Goal: Task Accomplishment & Management: Complete application form

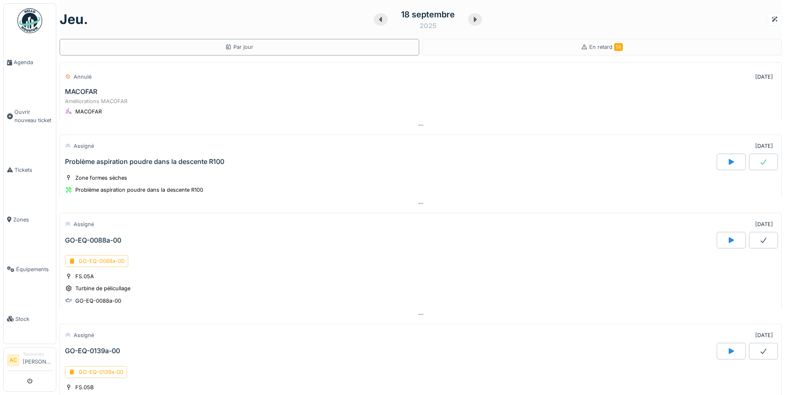
click at [32, 24] on img at bounding box center [29, 20] width 25 height 25
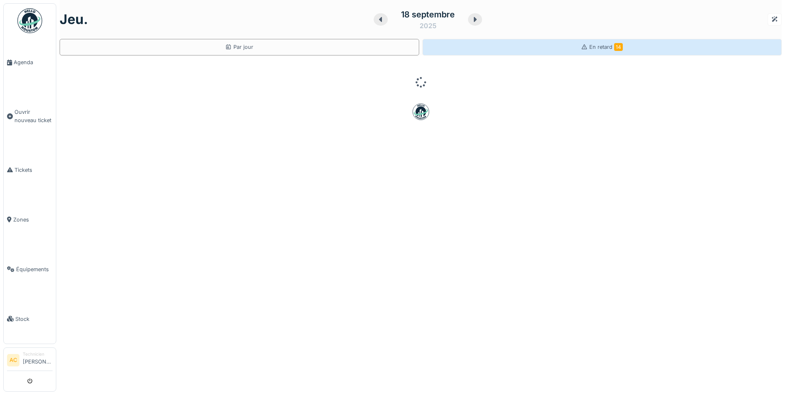
click at [601, 47] on span "En retard 14" at bounding box center [606, 47] width 34 height 6
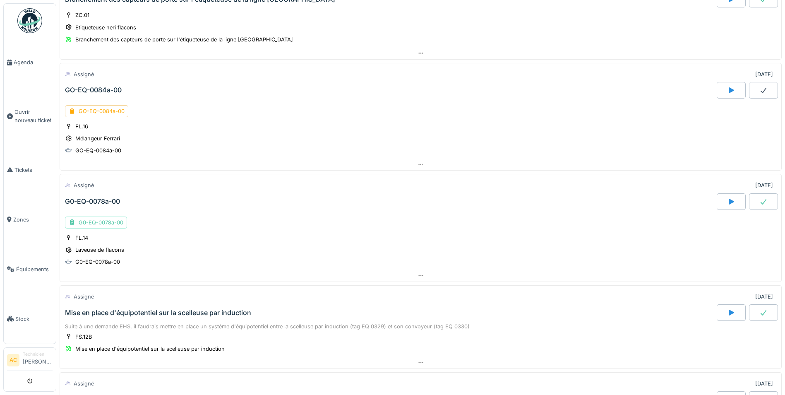
scroll to position [874, 0]
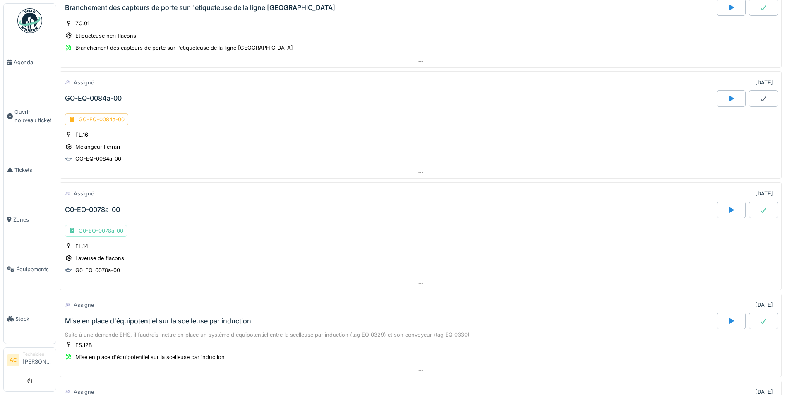
click at [102, 120] on div "GO-EQ-0084a-00" at bounding box center [96, 119] width 63 height 12
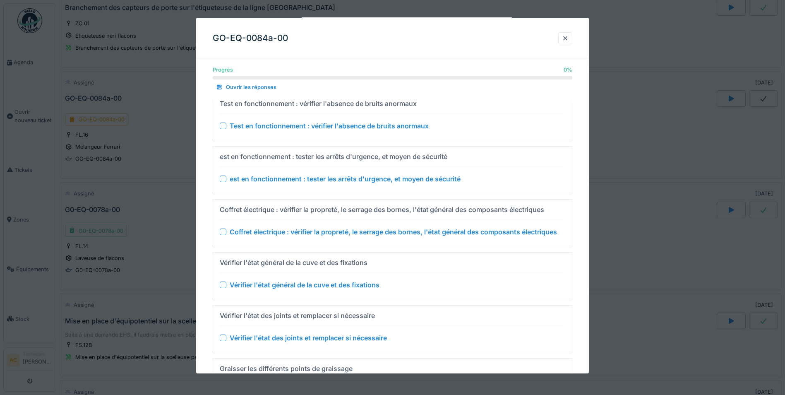
scroll to position [0, 0]
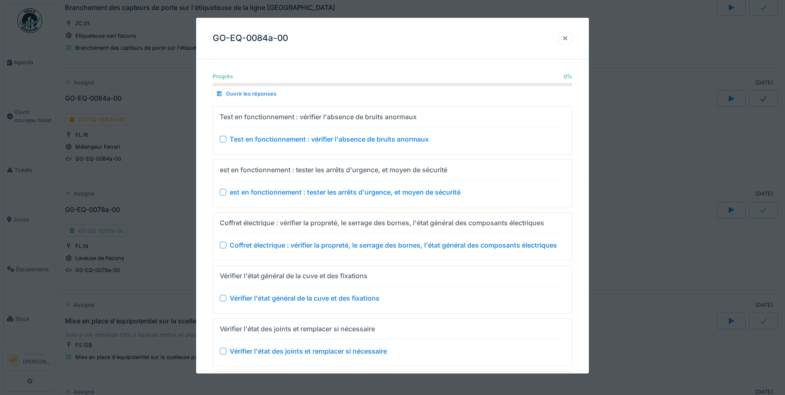
drag, startPoint x: 649, startPoint y: 78, endPoint x: 520, endPoint y: 44, distance: 133.4
click at [649, 78] on div at bounding box center [392, 197] width 785 height 395
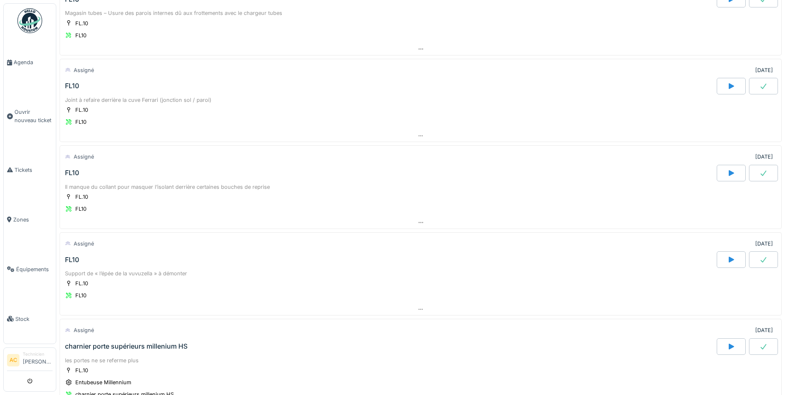
scroll to position [377, 0]
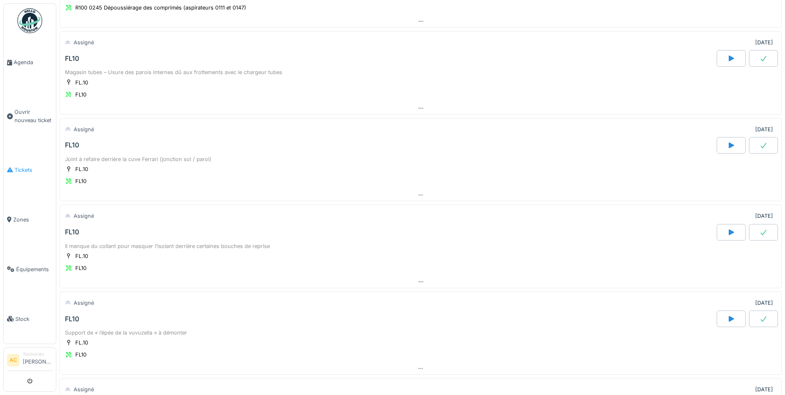
click at [17, 170] on span "Tickets" at bounding box center [33, 170] width 38 height 8
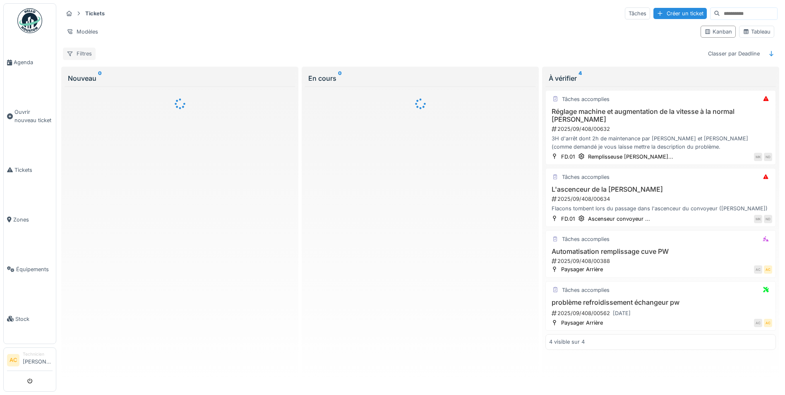
click at [88, 53] on div "Filtres" at bounding box center [79, 54] width 33 height 12
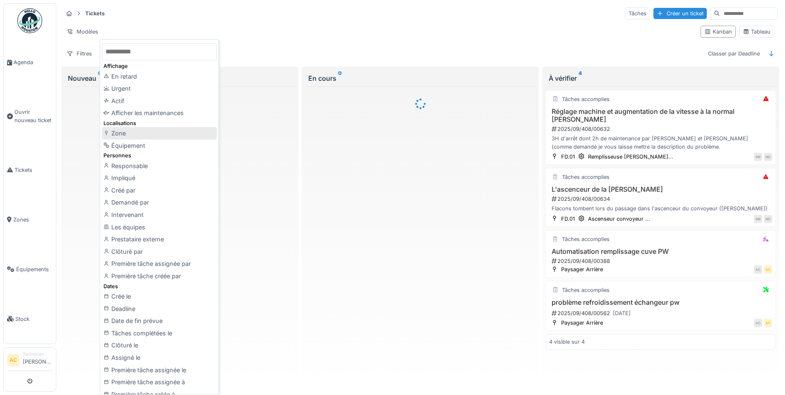
click at [139, 132] on div "Zone" at bounding box center [159, 133] width 115 height 12
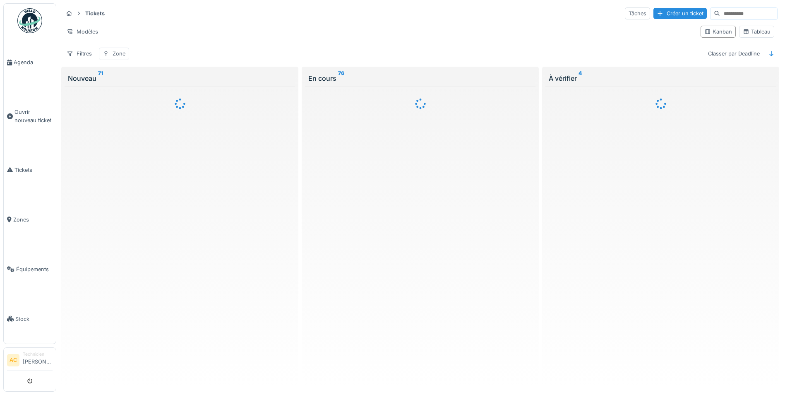
click at [116, 50] on div "Zone" at bounding box center [119, 54] width 13 height 8
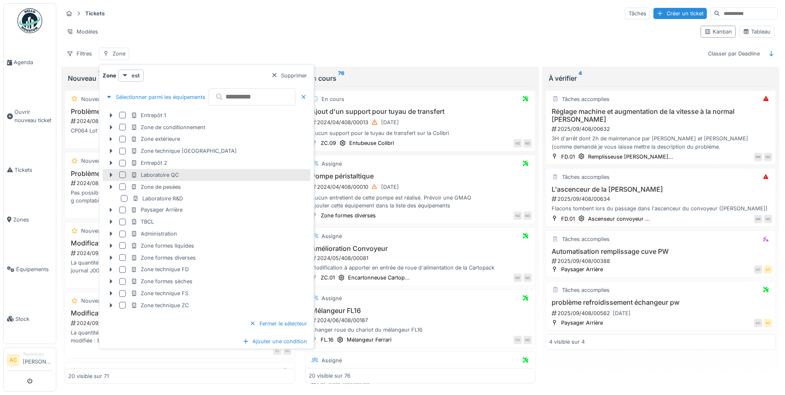
scroll to position [5, 0]
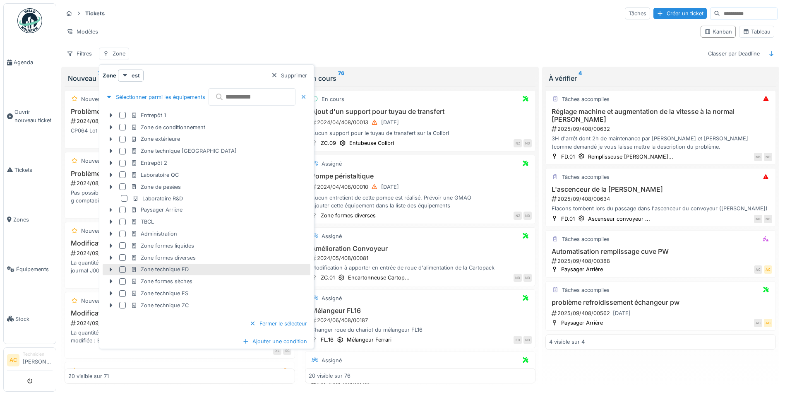
click at [176, 268] on div "Zone technique FD" at bounding box center [207, 270] width 208 height 12
click at [122, 266] on div at bounding box center [122, 269] width 7 height 7
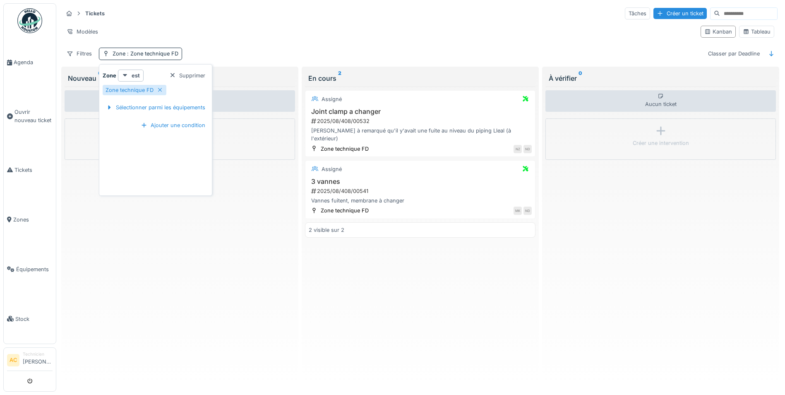
click at [298, 10] on div "Tickets Tâches Créer un ticket" at bounding box center [420, 14] width 714 height 14
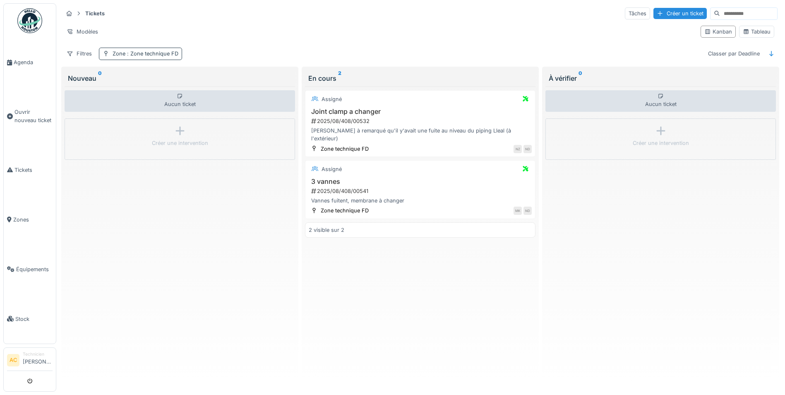
click at [168, 50] on span ": Zone technique FD" at bounding box center [151, 53] width 53 height 6
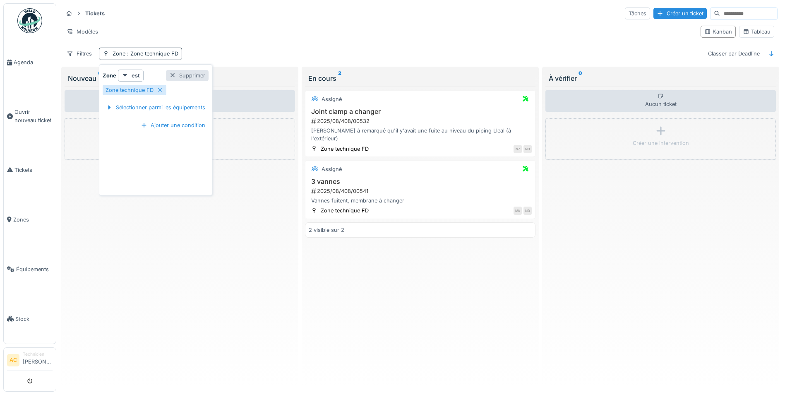
click at [198, 70] on div "Supprimer" at bounding box center [187, 75] width 43 height 11
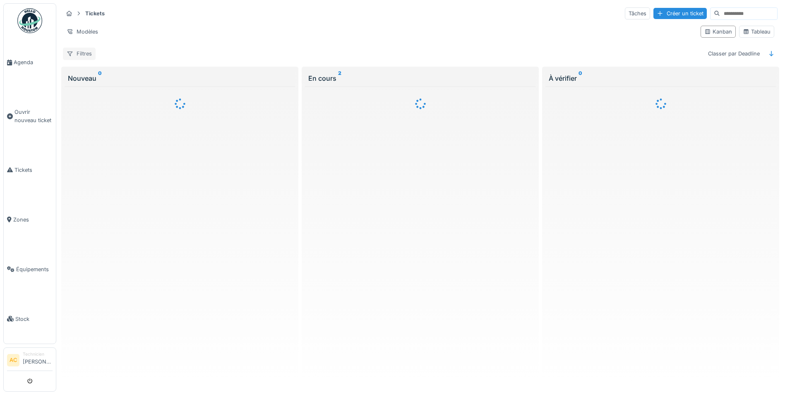
click at [76, 50] on div "Filtres" at bounding box center [79, 54] width 33 height 12
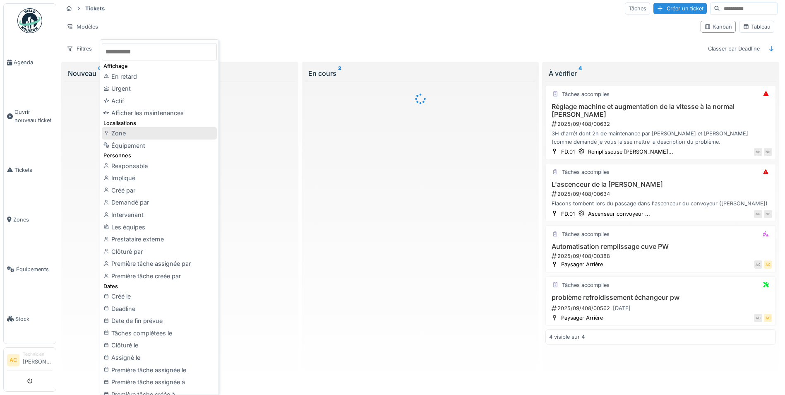
click at [141, 136] on div "Zone" at bounding box center [159, 133] width 115 height 12
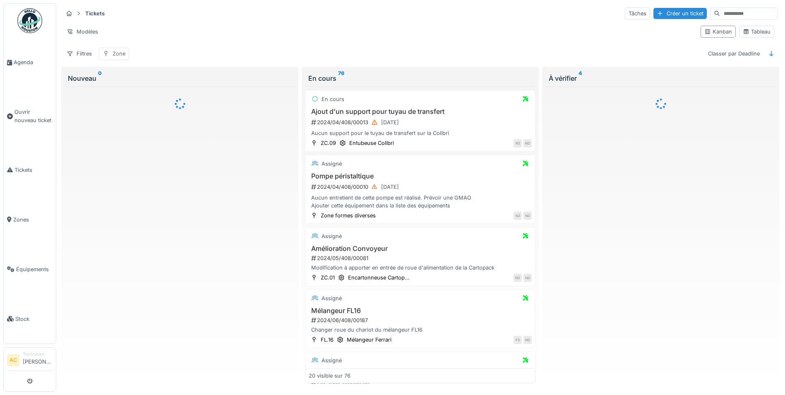
click at [120, 50] on div "Zone" at bounding box center [119, 54] width 13 height 8
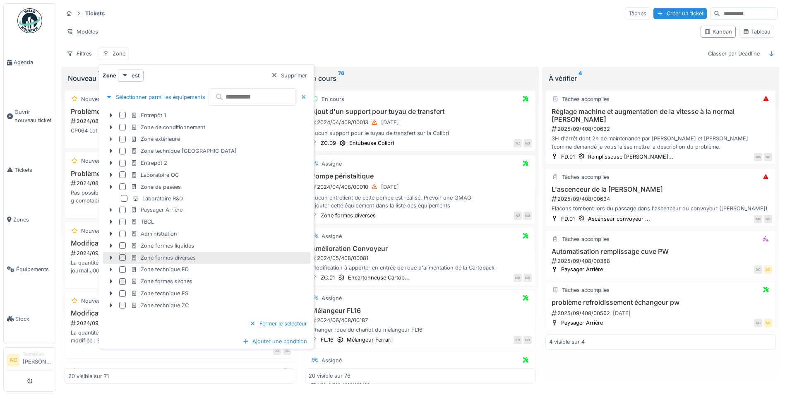
click at [173, 254] on div "Zone formes diverses" at bounding box center [163, 258] width 65 height 8
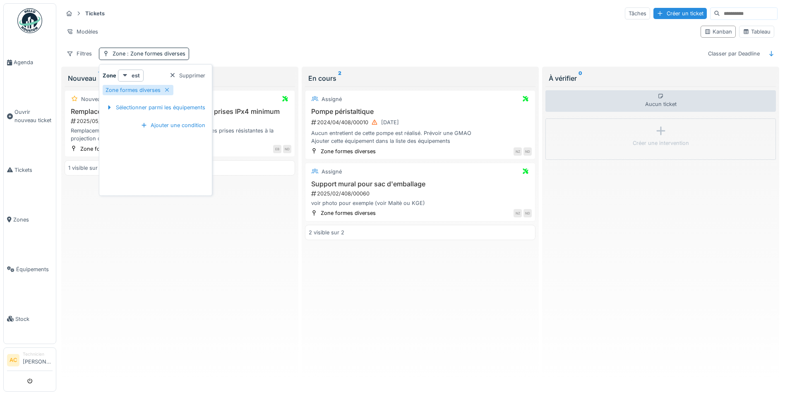
click at [273, 27] on div "Modèles" at bounding box center [378, 32] width 631 height 12
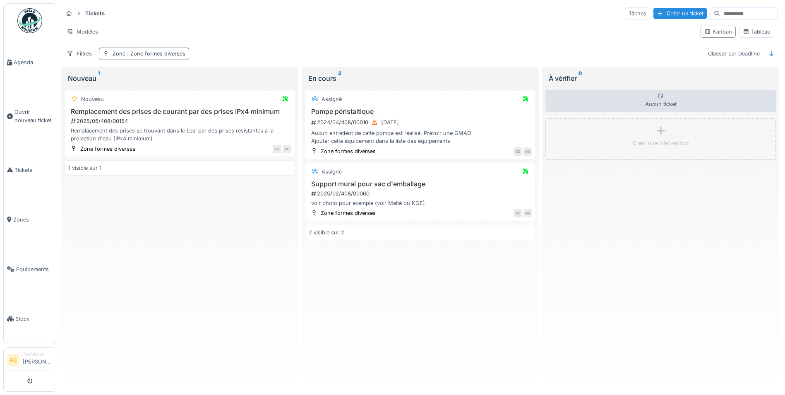
click at [163, 51] on span ": Zone formes diverses" at bounding box center [155, 53] width 60 height 6
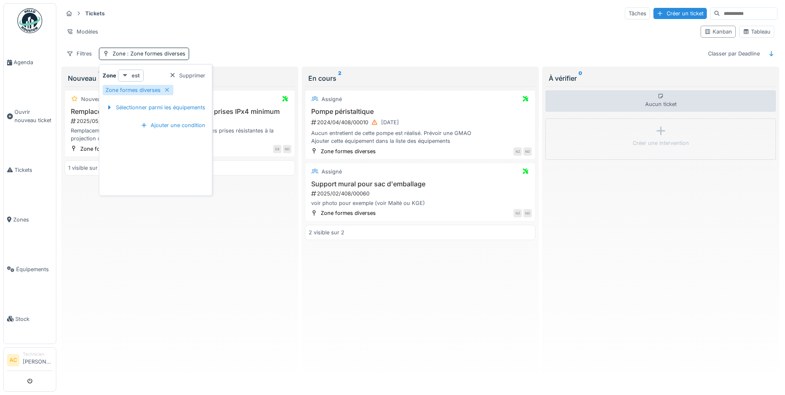
click at [126, 74] on icon at bounding box center [125, 75] width 4 height 2
click at [155, 102] on div "est (ou un des enfants)" at bounding box center [154, 106] width 69 height 12
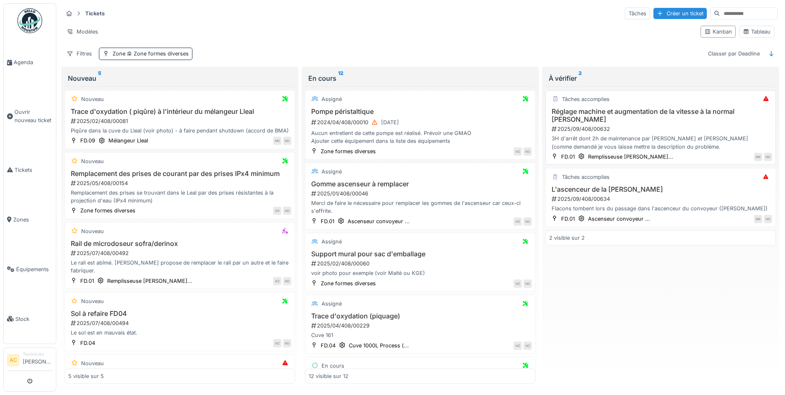
click at [579, 109] on h3 "Réglage machine et augmentation de la vitesse à la normal groninger" at bounding box center [660, 116] width 223 height 16
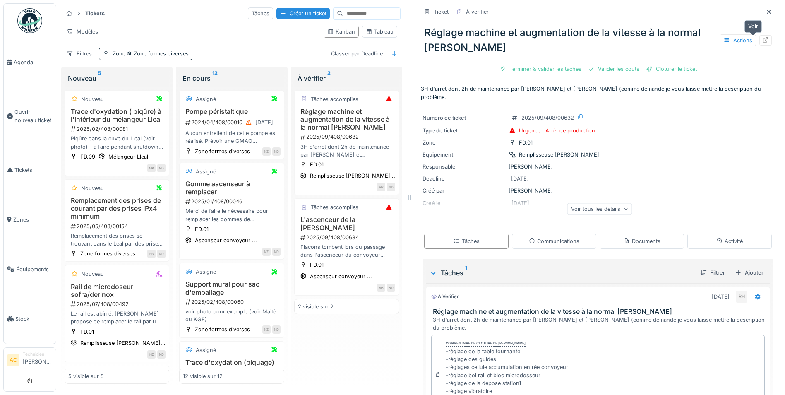
click at [763, 37] on icon at bounding box center [765, 39] width 5 height 5
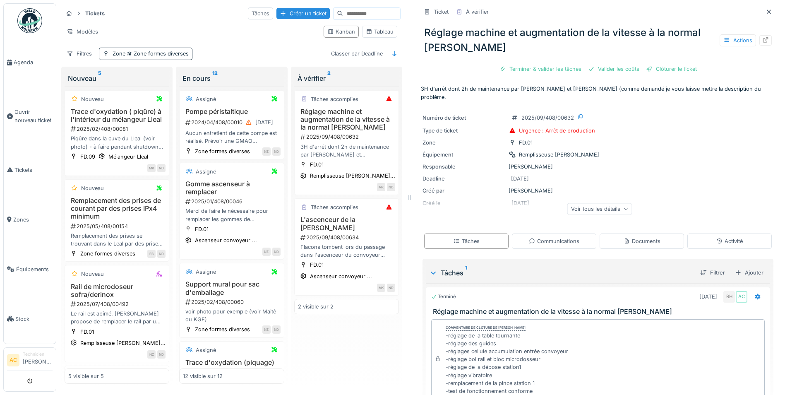
click at [765, 9] on icon at bounding box center [768, 11] width 7 height 5
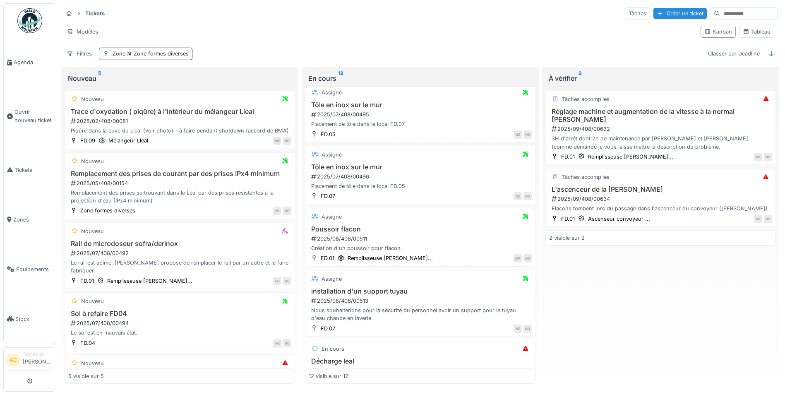
scroll to position [414, 0]
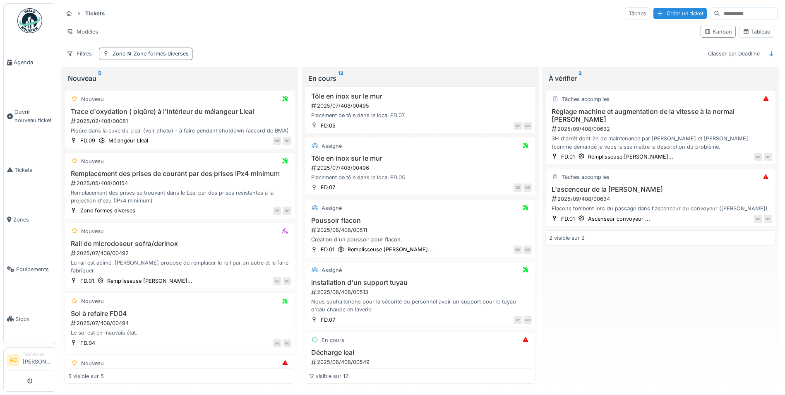
click at [161, 50] on span "Zone formes diverses" at bounding box center [156, 53] width 63 height 6
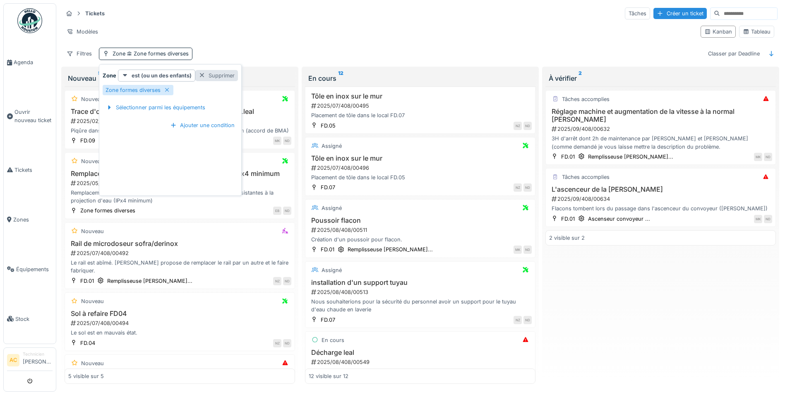
click at [201, 76] on div at bounding box center [202, 76] width 7 height 8
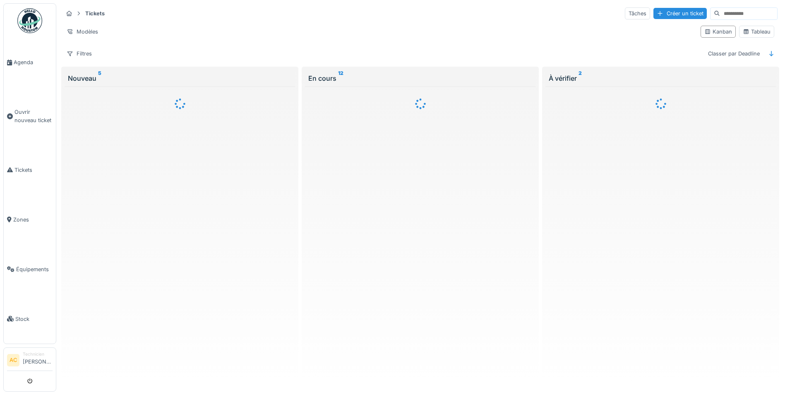
scroll to position [0, 0]
click at [81, 54] on div "Filtres" at bounding box center [79, 54] width 33 height 12
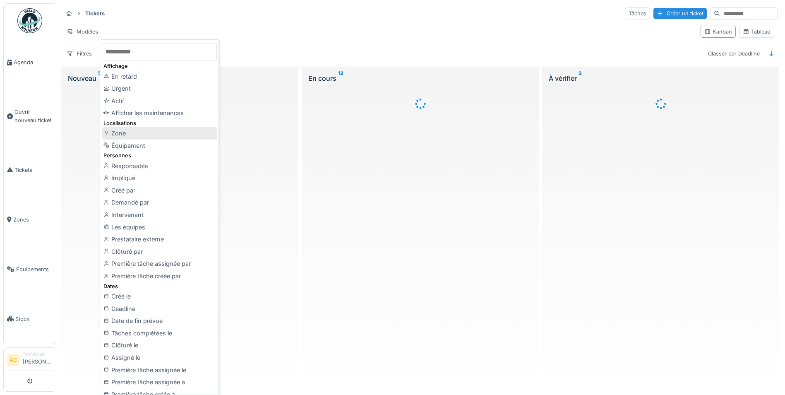
click at [148, 132] on div "Zone" at bounding box center [159, 133] width 115 height 12
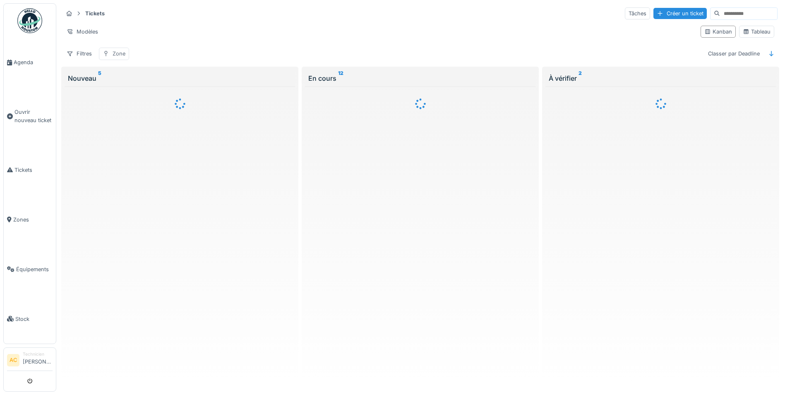
click at [114, 54] on div "Zone" at bounding box center [119, 54] width 13 height 8
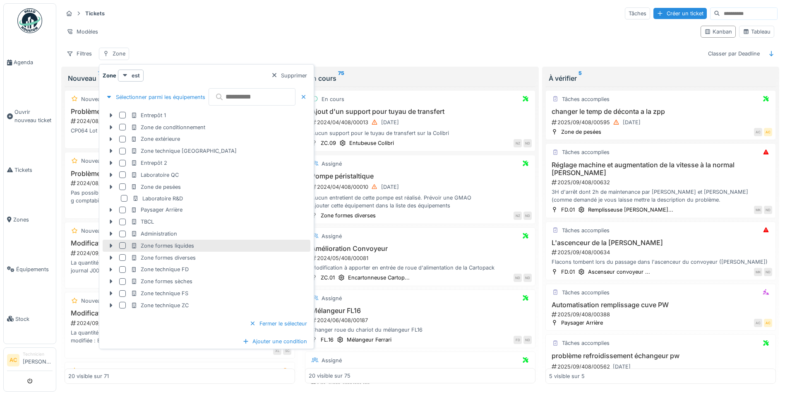
click at [196, 245] on div "Zone formes liquides" at bounding box center [220, 246] width 178 height 8
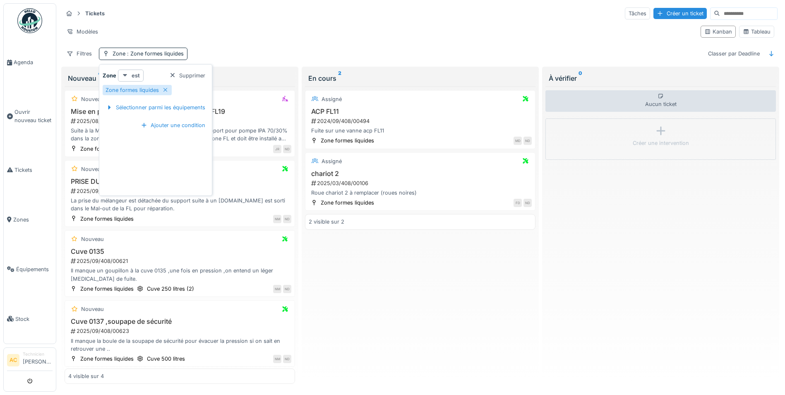
click at [135, 74] on strong "est" at bounding box center [136, 76] width 8 height 8
click at [163, 105] on div "est (ou un des enfants)" at bounding box center [154, 106] width 69 height 12
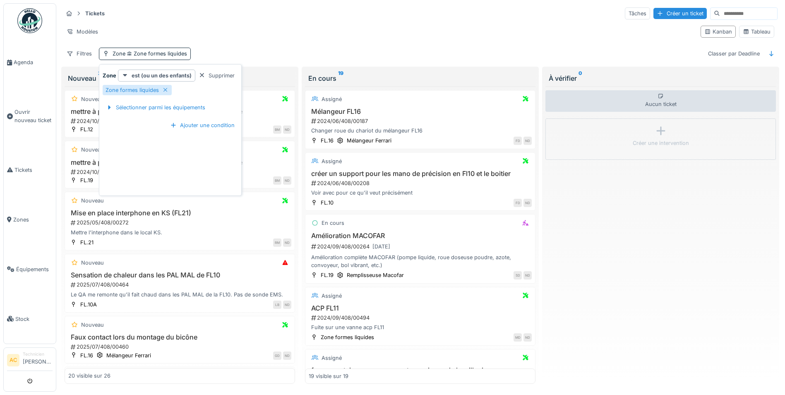
click at [240, 26] on div "Modèles" at bounding box center [378, 32] width 631 height 12
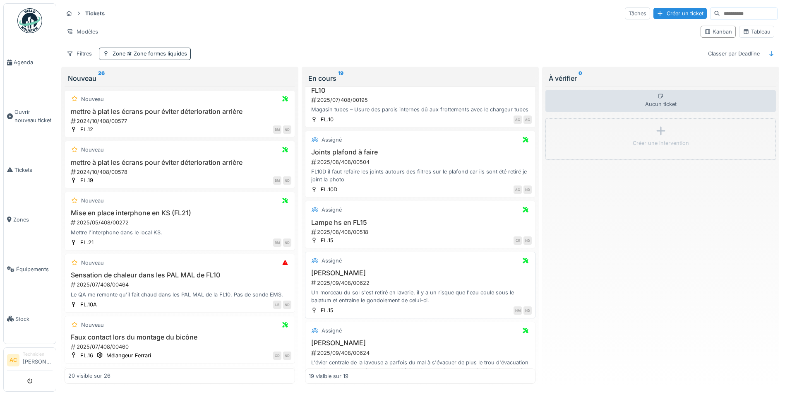
scroll to position [933, 0]
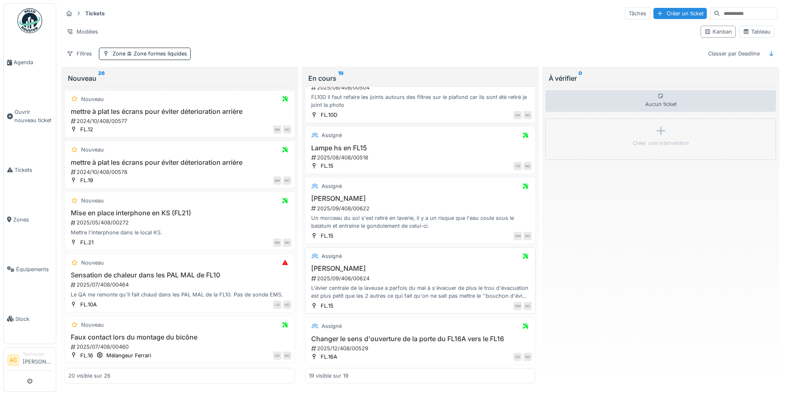
click at [331, 269] on h3 "Evier Laveuse" at bounding box center [420, 268] width 223 height 8
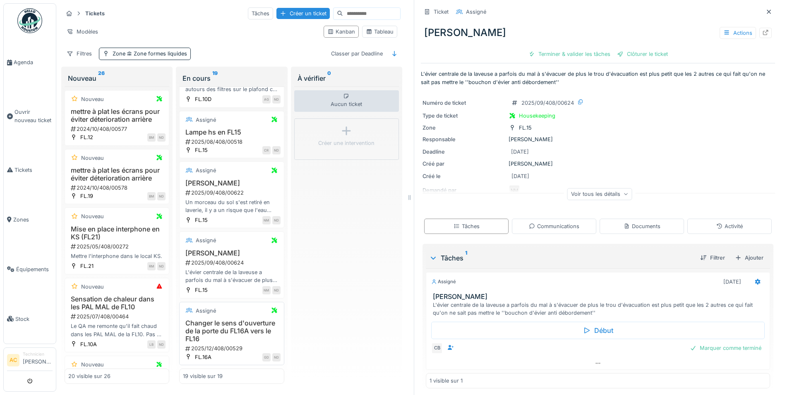
scroll to position [6, 0]
click at [551, 49] on div "Terminer & valider les tâches" at bounding box center [569, 53] width 89 height 11
click at [702, 343] on div "Marquer comme terminé" at bounding box center [725, 347] width 78 height 11
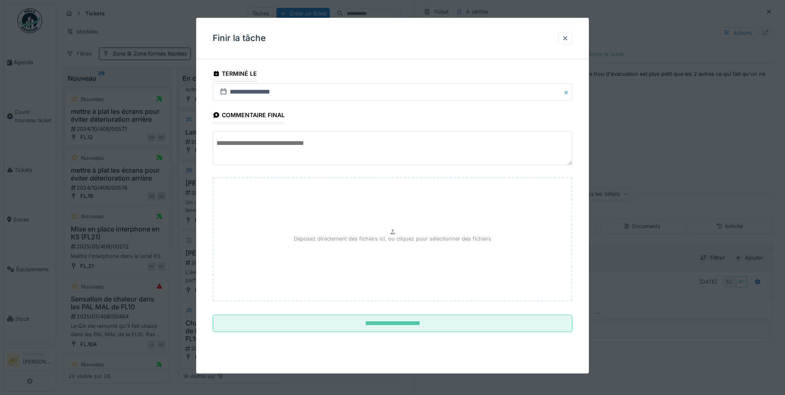
click at [295, 149] on textarea at bounding box center [392, 148] width 359 height 34
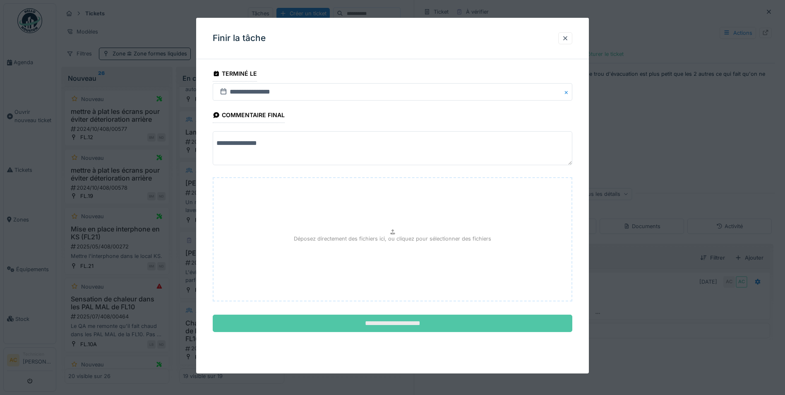
type textarea "**********"
click at [452, 323] on input "**********" at bounding box center [392, 322] width 359 height 17
click at [410, 325] on input "**********" at bounding box center [392, 322] width 359 height 17
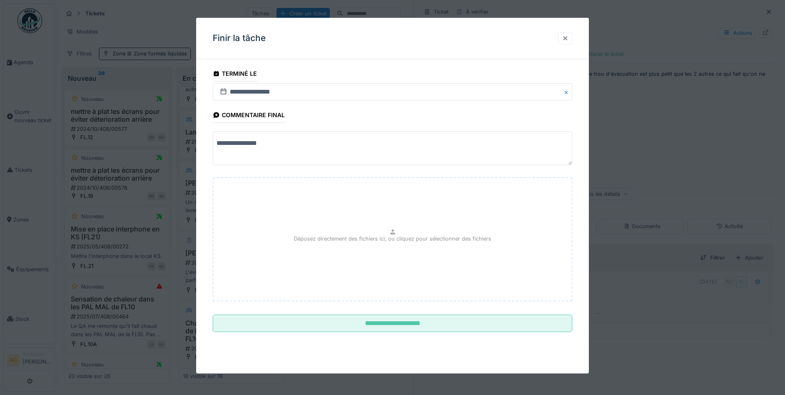
click at [565, 38] on div at bounding box center [565, 38] width 7 height 8
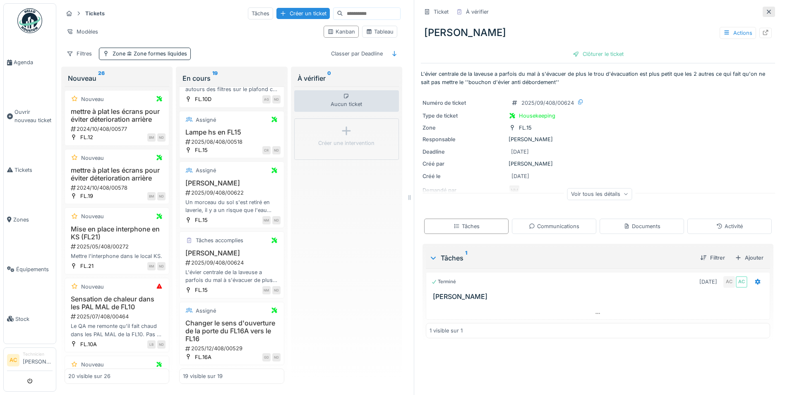
click at [765, 9] on icon at bounding box center [768, 11] width 7 height 5
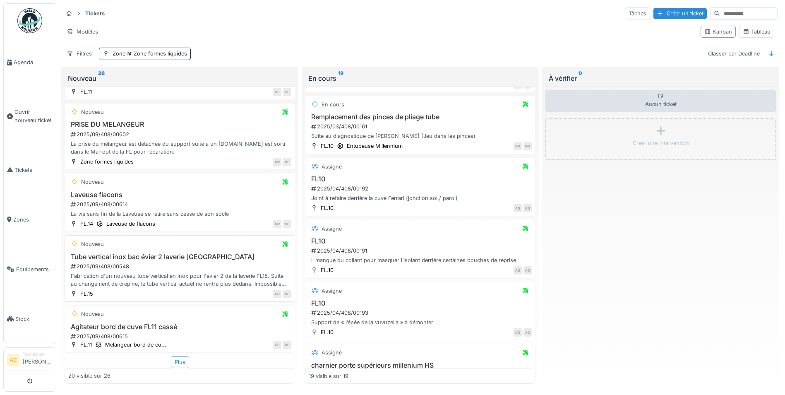
scroll to position [5, 0]
click at [103, 191] on h3 "Laveuse flacons" at bounding box center [179, 195] width 223 height 8
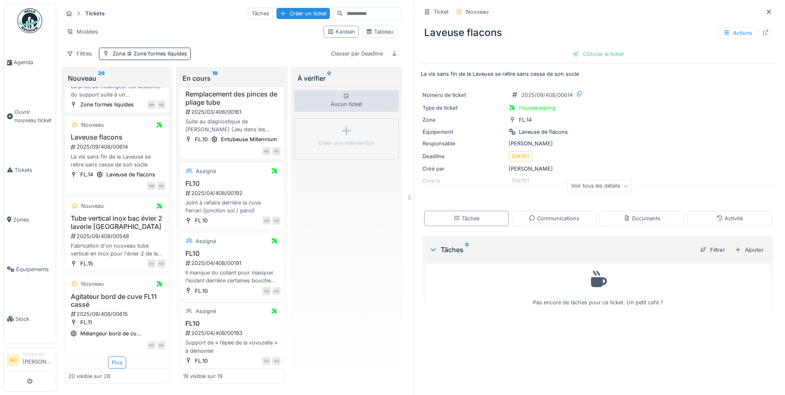
scroll to position [6, 0]
click at [611, 182] on div "Voir tous les détails" at bounding box center [599, 186] width 65 height 12
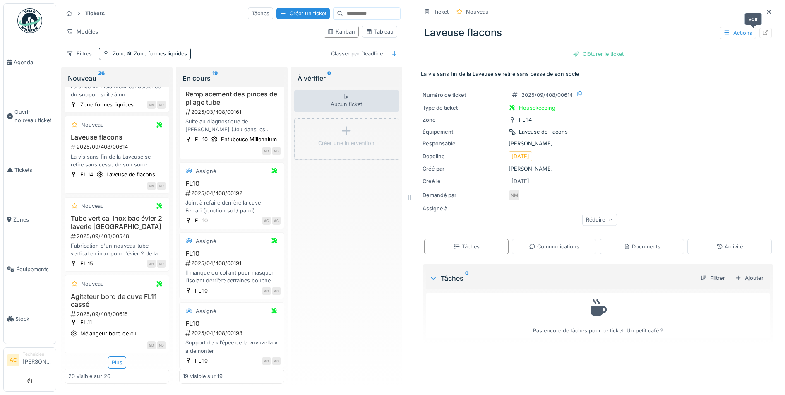
click at [762, 30] on icon at bounding box center [765, 32] width 7 height 5
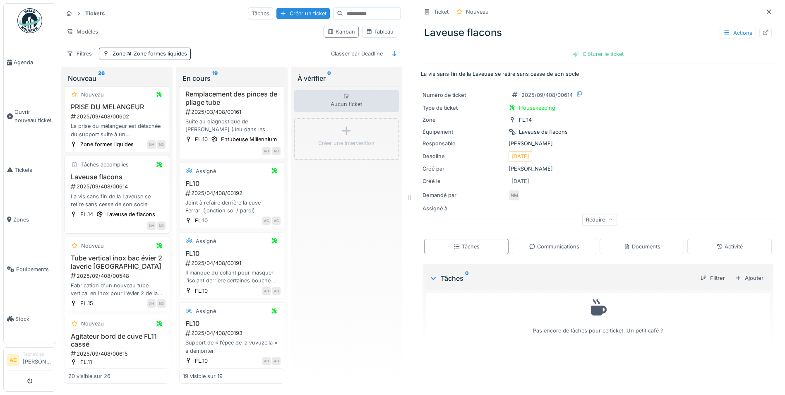
scroll to position [1018, 0]
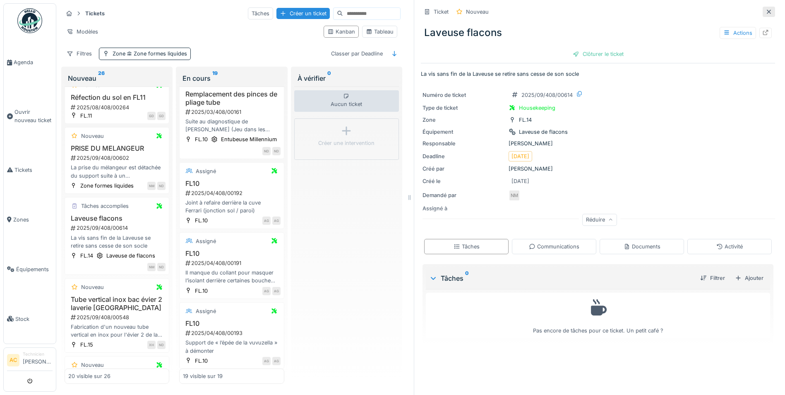
click at [765, 9] on icon at bounding box center [768, 11] width 7 height 5
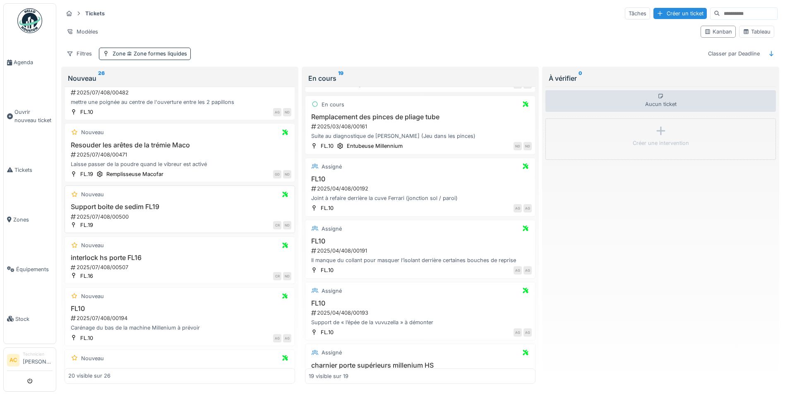
scroll to position [417, 0]
click at [106, 255] on h3 "interlock hs porte FL16" at bounding box center [179, 259] width 223 height 8
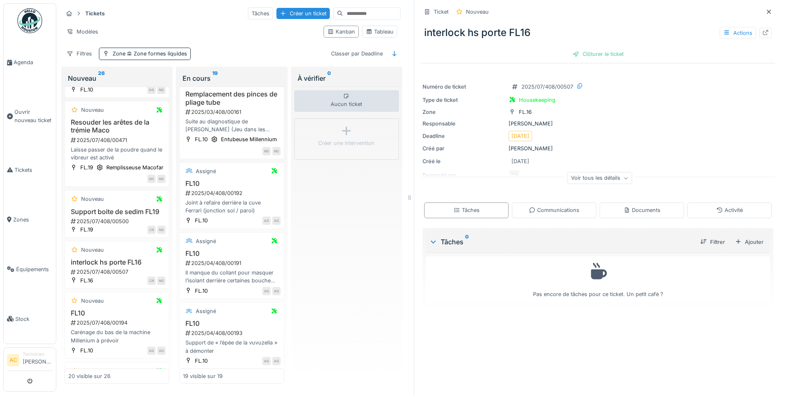
scroll to position [6, 0]
click at [617, 175] on div "Voir tous les détails" at bounding box center [599, 178] width 65 height 12
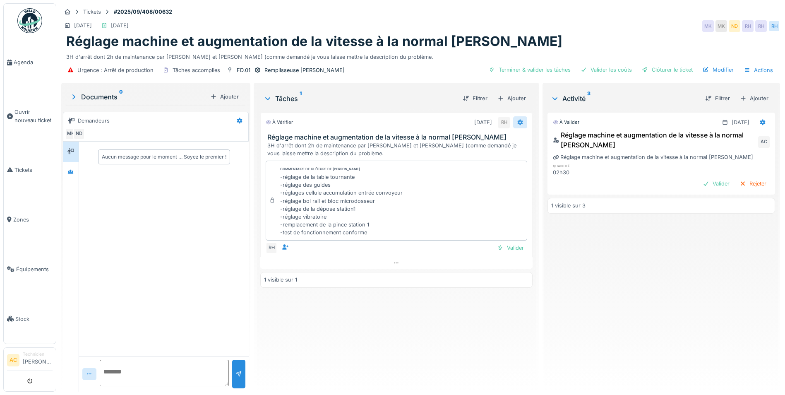
click at [518, 121] on icon at bounding box center [520, 123] width 5 height 6
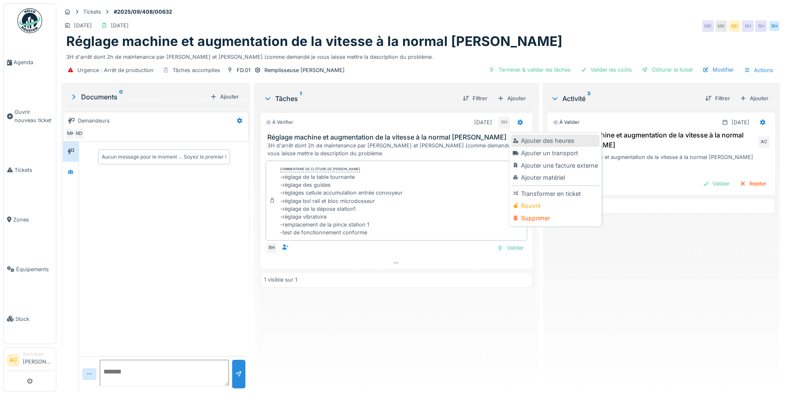
click at [531, 139] on div "Ajouter des heures" at bounding box center [555, 140] width 88 height 12
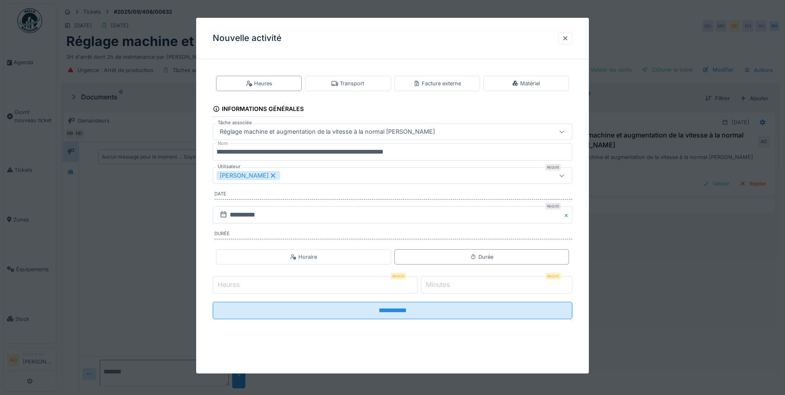
click at [296, 286] on input "Heures" at bounding box center [315, 284] width 205 height 17
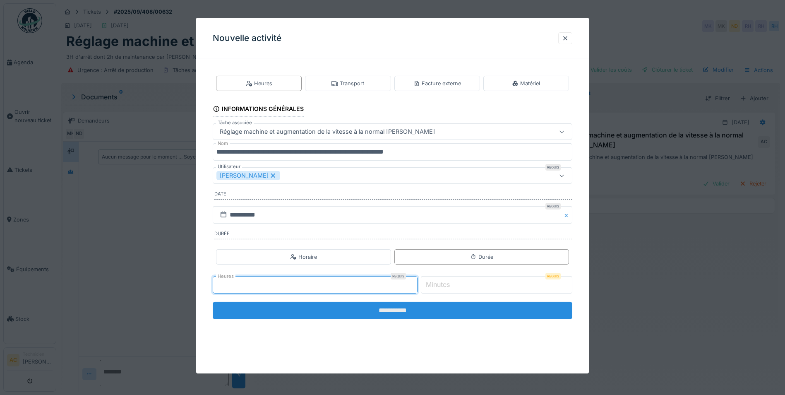
type input "*"
click at [395, 313] on input "**********" at bounding box center [392, 310] width 359 height 17
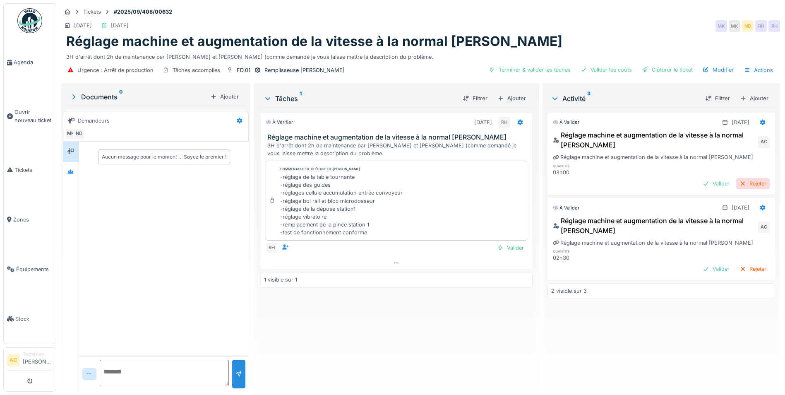
click at [736, 186] on div "Rejeter" at bounding box center [753, 183] width 34 height 11
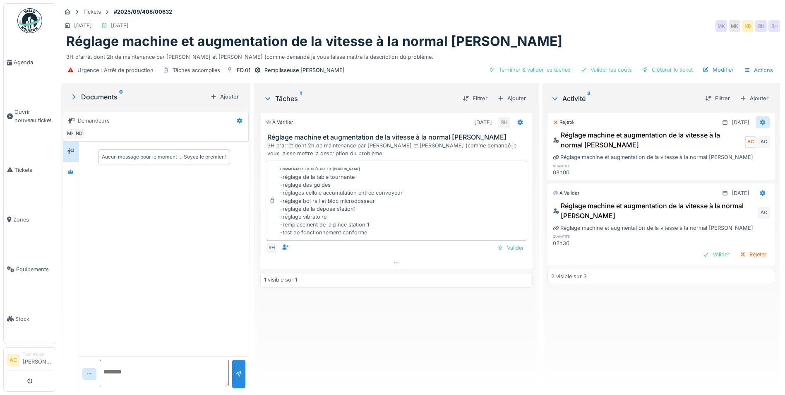
click at [759, 126] on div at bounding box center [762, 122] width 7 height 8
click at [732, 169] on div "Supprimer" at bounding box center [722, 165] width 40 height 12
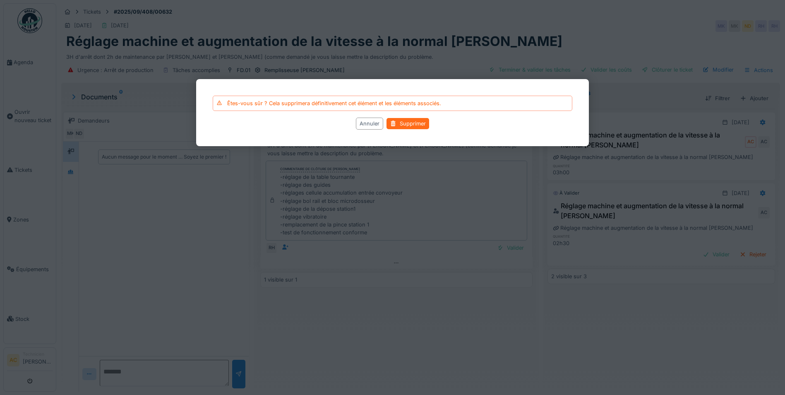
click at [400, 123] on div "Supprimer" at bounding box center [407, 123] width 43 height 11
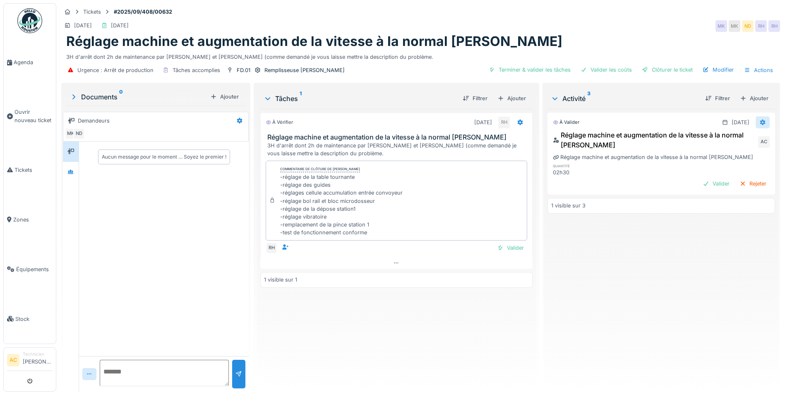
click at [760, 122] on icon at bounding box center [762, 123] width 5 height 6
click at [724, 141] on div "Modifier" at bounding box center [722, 140] width 40 height 12
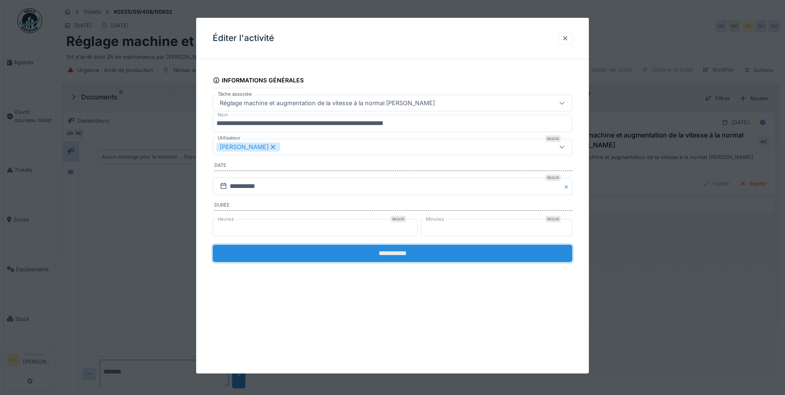
click at [421, 248] on input "**********" at bounding box center [392, 252] width 359 height 17
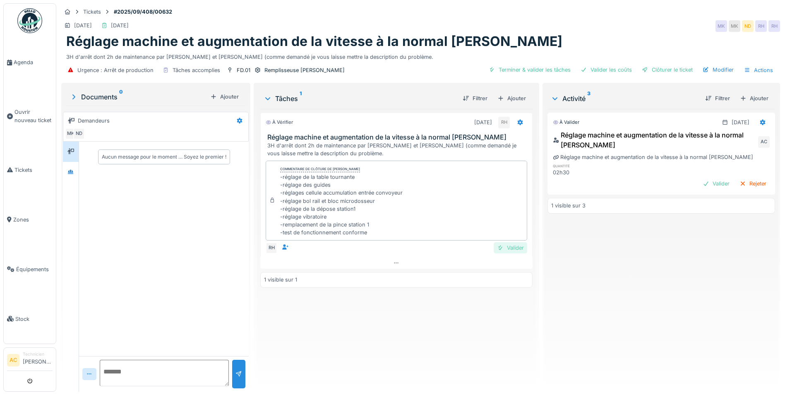
click at [508, 247] on div "Valider" at bounding box center [511, 247] width 34 height 11
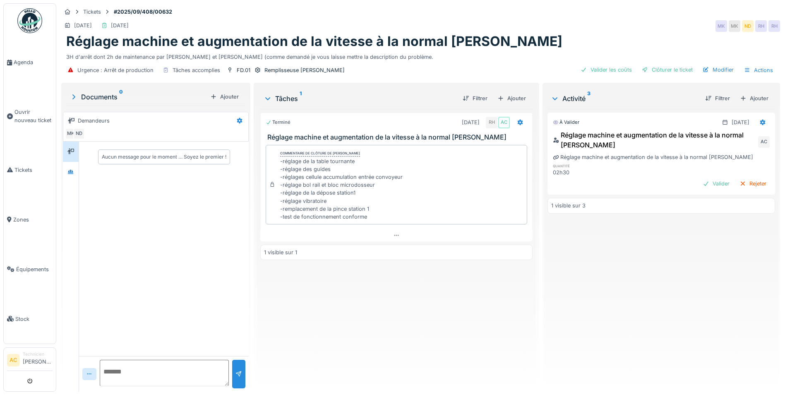
click at [26, 26] on img at bounding box center [29, 20] width 25 height 25
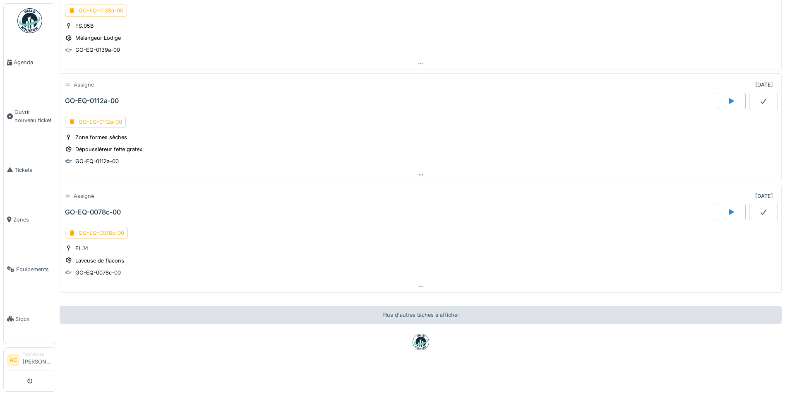
scroll to position [369, 0]
click at [97, 228] on div "GO-EQ-0078c-00" at bounding box center [96, 233] width 63 height 12
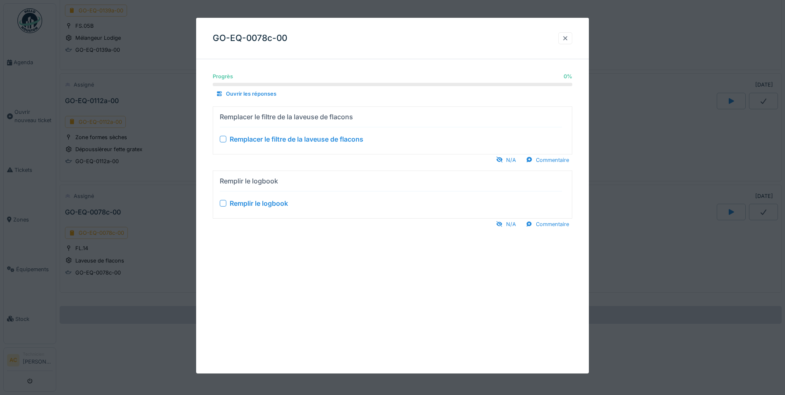
click at [568, 35] on div at bounding box center [565, 38] width 7 height 8
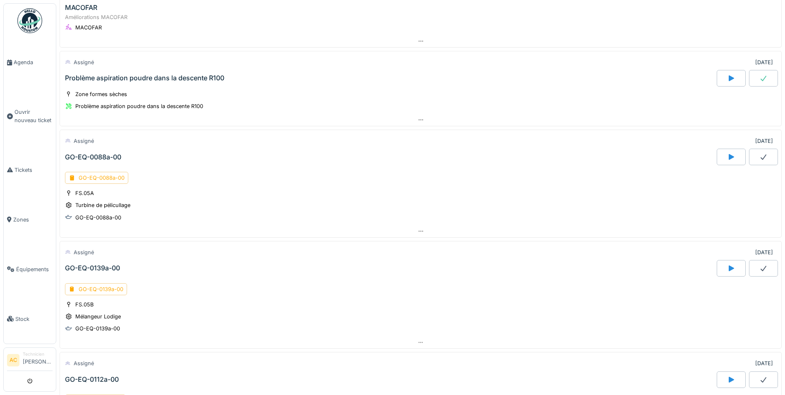
scroll to position [0, 0]
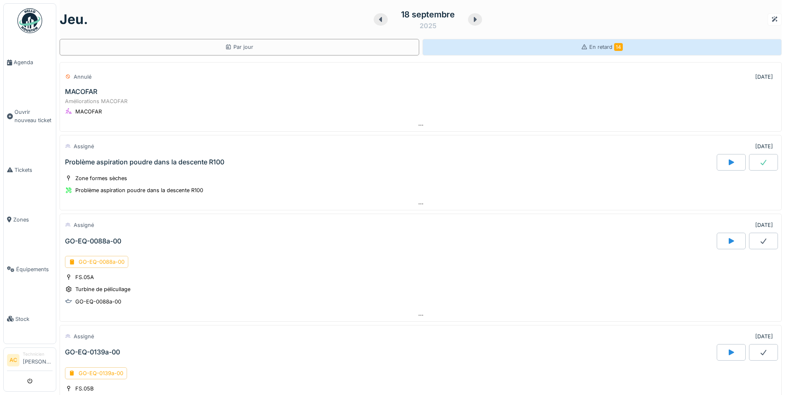
click at [581, 45] on icon at bounding box center [584, 46] width 7 height 5
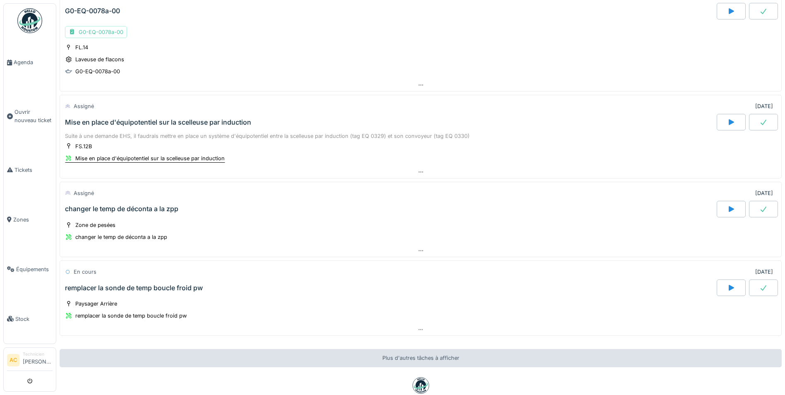
scroll to position [1076, 0]
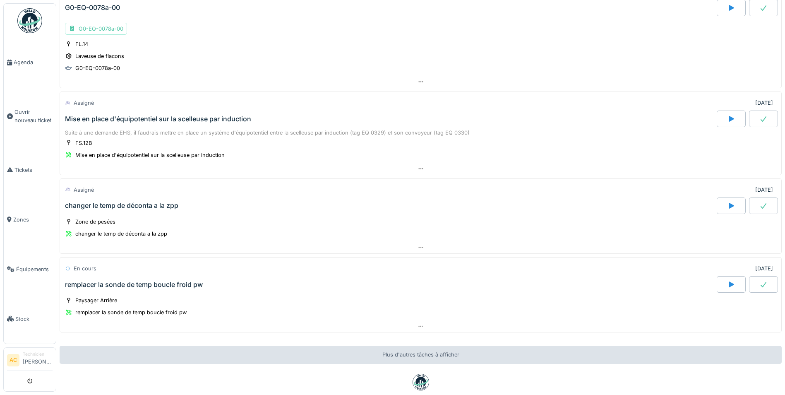
click at [759, 205] on icon at bounding box center [763, 205] width 8 height 7
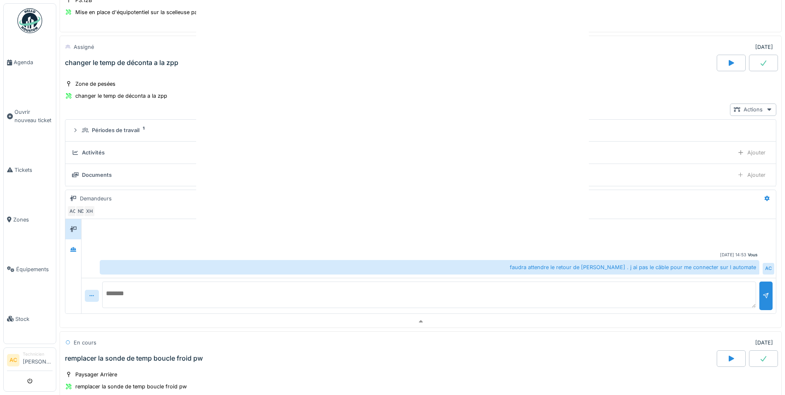
scroll to position [1221, 0]
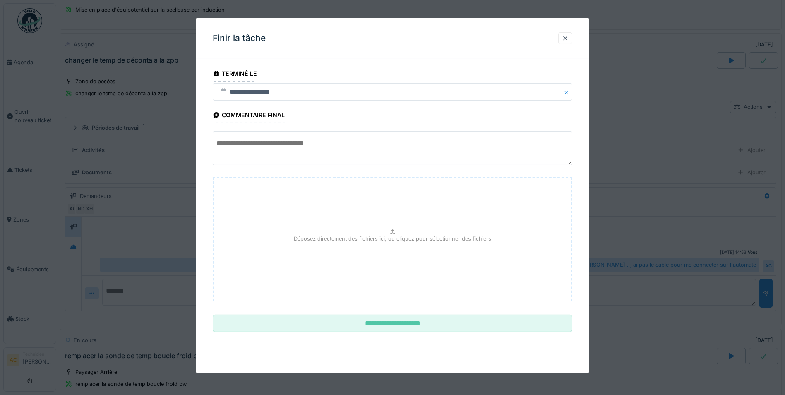
click at [328, 142] on textarea at bounding box center [392, 148] width 359 height 34
click at [277, 144] on textarea "**********" at bounding box center [392, 148] width 359 height 34
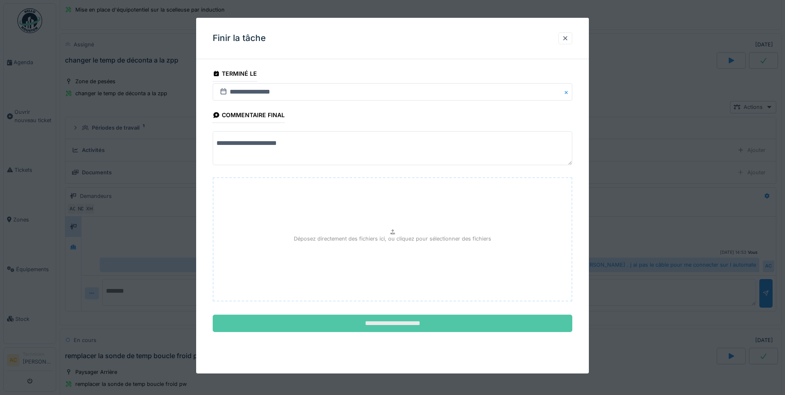
type textarea "**********"
click at [379, 329] on input "**********" at bounding box center [392, 322] width 359 height 17
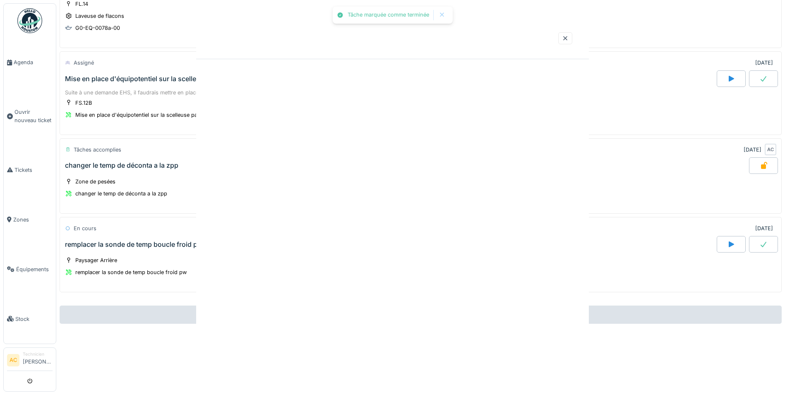
scroll to position [1122, 0]
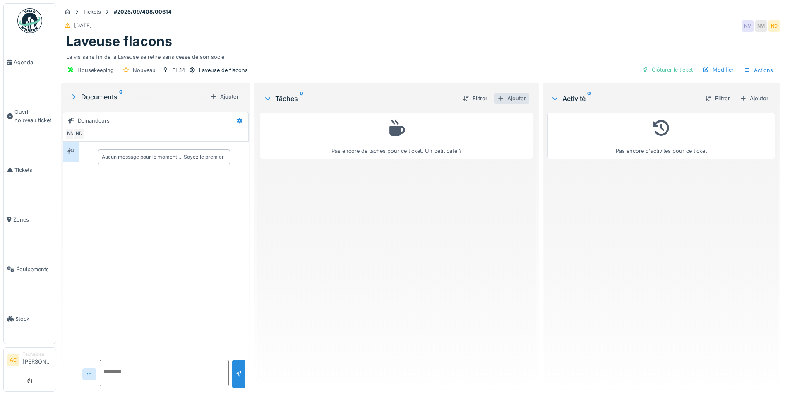
click at [514, 98] on div "Ajouter" at bounding box center [511, 98] width 35 height 11
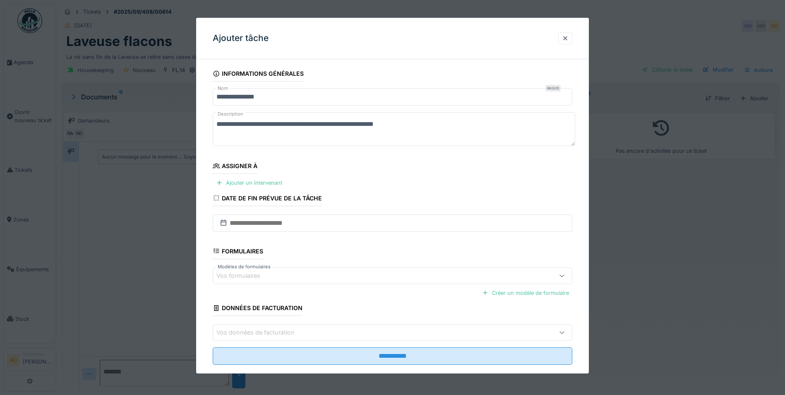
scroll to position [14, 0]
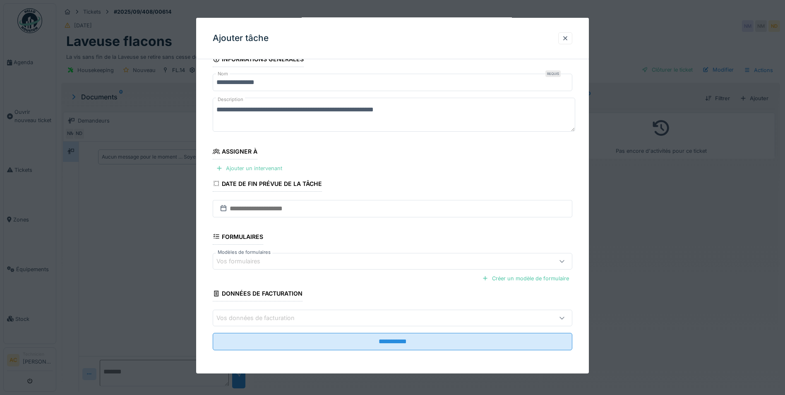
click at [266, 168] on div "Ajouter un intervenant" at bounding box center [249, 168] width 73 height 11
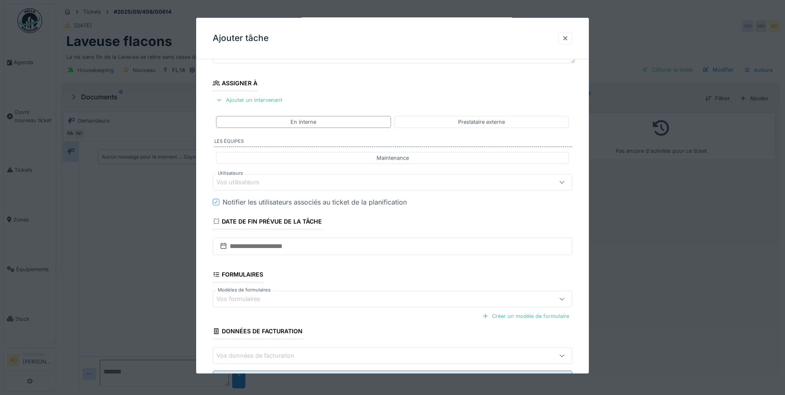
scroll to position [120, 0]
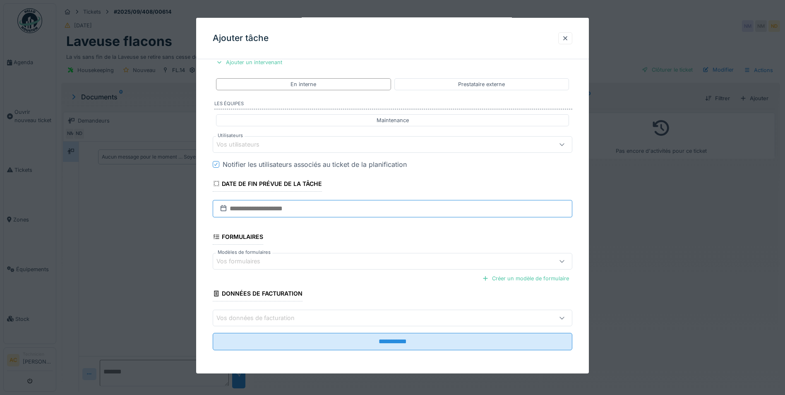
click at [254, 211] on input "text" at bounding box center [392, 208] width 359 height 17
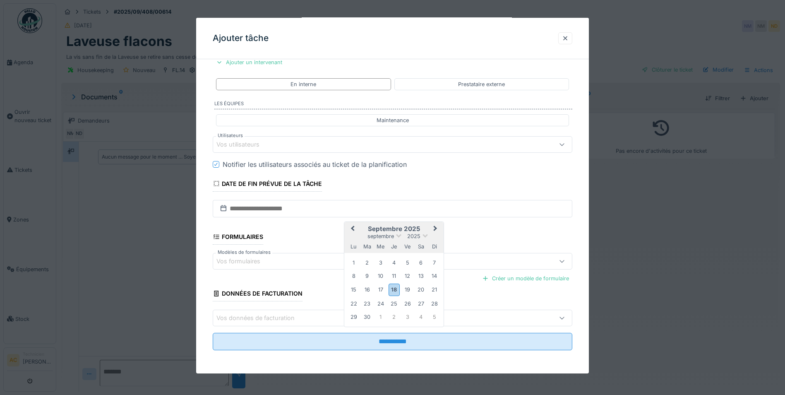
click at [490, 238] on fieldset "**********" at bounding box center [392, 150] width 359 height 411
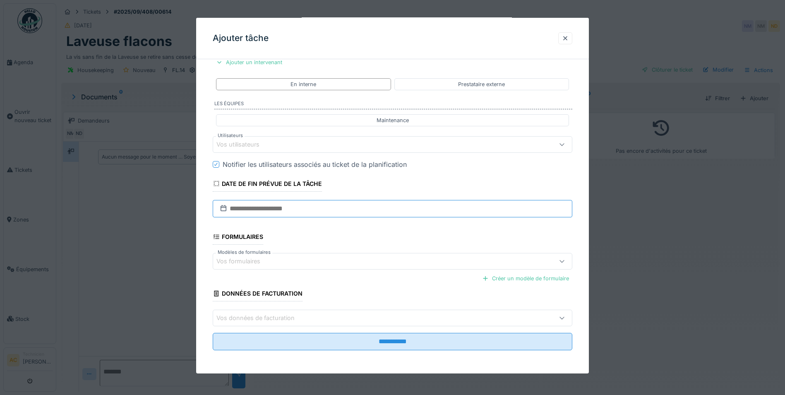
click at [284, 208] on input "text" at bounding box center [392, 208] width 359 height 17
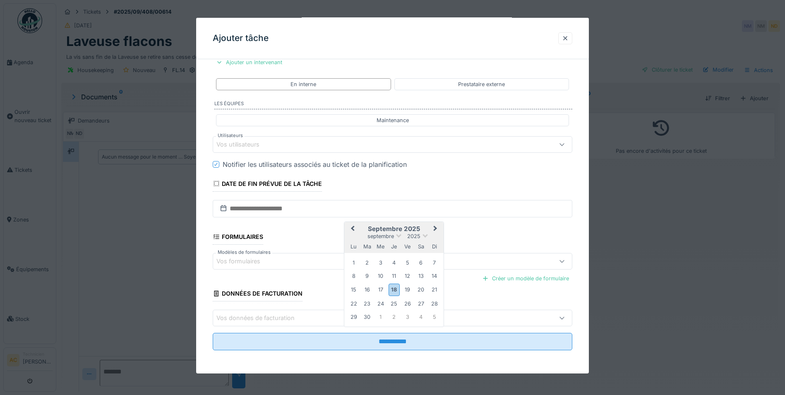
click at [352, 227] on span "Previous Month" at bounding box center [352, 229] width 0 height 10
click at [407, 315] on div "29" at bounding box center [407, 315] width 11 height 11
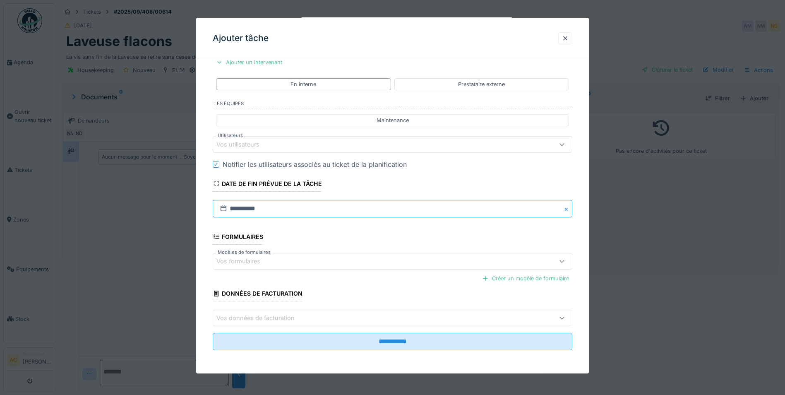
click at [283, 211] on input "**********" at bounding box center [392, 208] width 359 height 17
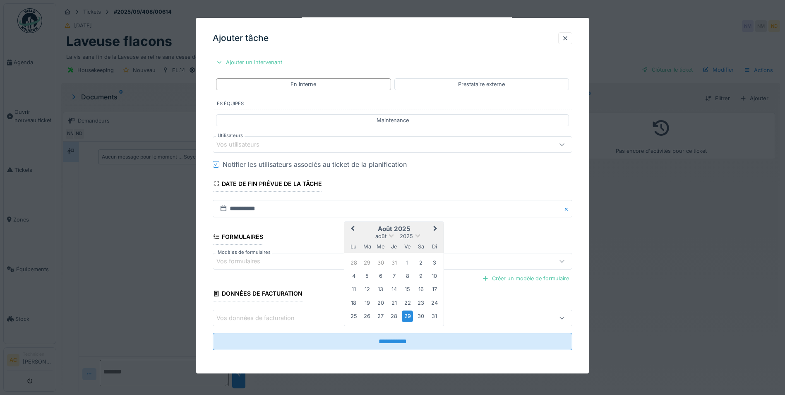
click at [436, 230] on button "Next Month" at bounding box center [435, 229] width 13 height 13
click at [364, 319] on div "30" at bounding box center [367, 316] width 11 height 11
click at [234, 144] on div "Vos utilisateurs" at bounding box center [243, 144] width 55 height 9
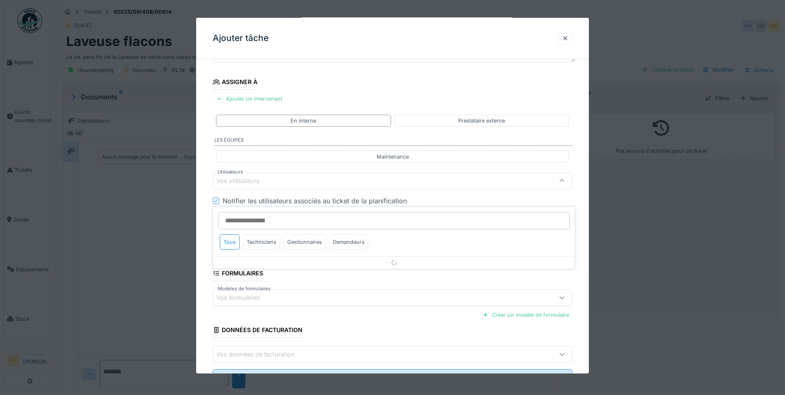
scroll to position [69, 0]
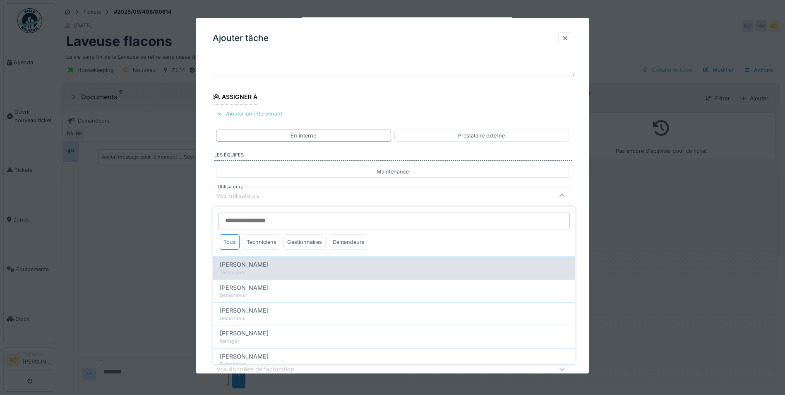
click at [244, 265] on span "[PERSON_NAME]" at bounding box center [244, 264] width 49 height 9
type input "****"
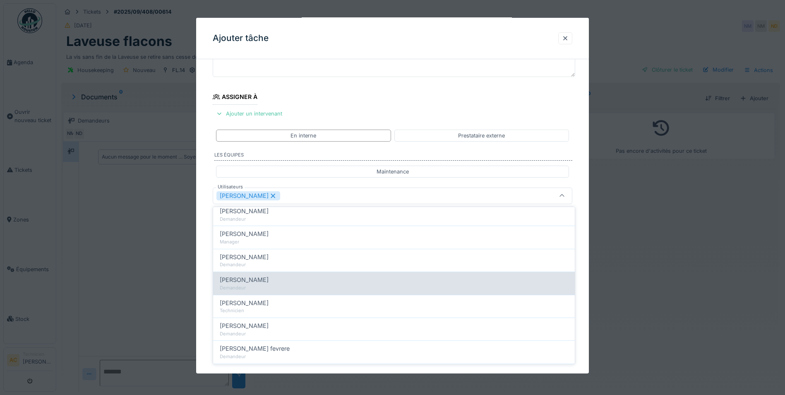
scroll to position [165, 0]
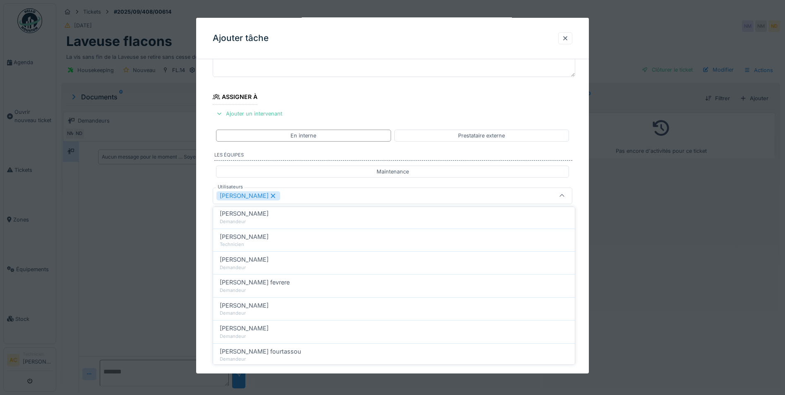
click at [551, 91] on fieldset "**********" at bounding box center [392, 218] width 359 height 443
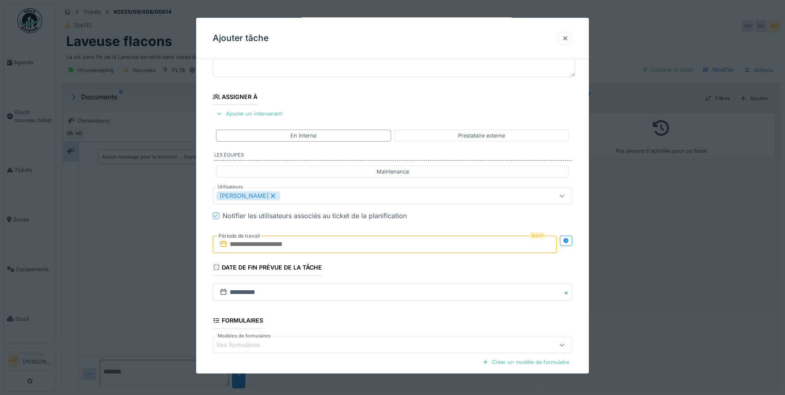
click at [382, 250] on input "text" at bounding box center [385, 243] width 344 height 17
click at [346, 267] on button "Previous Month" at bounding box center [343, 264] width 13 height 13
click at [398, 299] on div "1" at bounding box center [399, 297] width 11 height 11
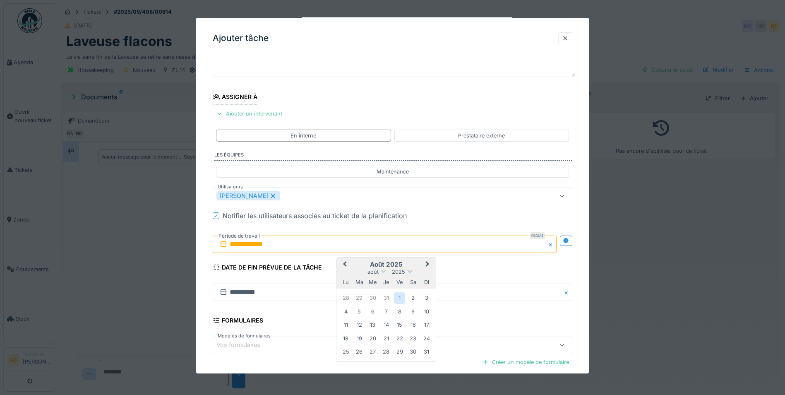
click at [427, 262] on span "Next Month" at bounding box center [427, 264] width 0 height 10
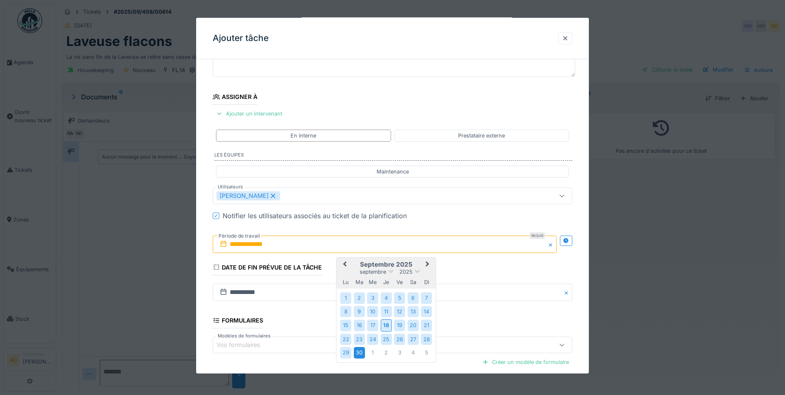
click at [361, 352] on div "30" at bounding box center [359, 352] width 11 height 11
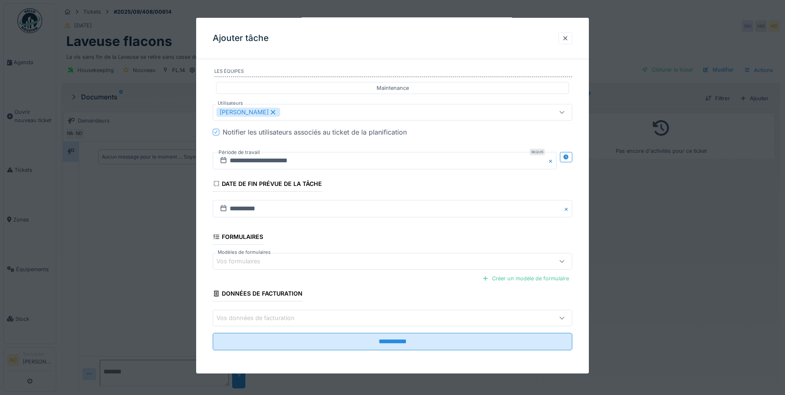
scroll to position [6, 0]
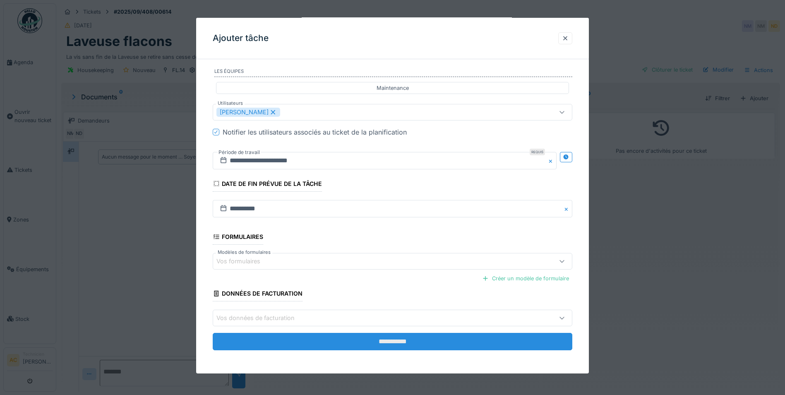
click at [439, 339] on input "**********" at bounding box center [392, 341] width 359 height 17
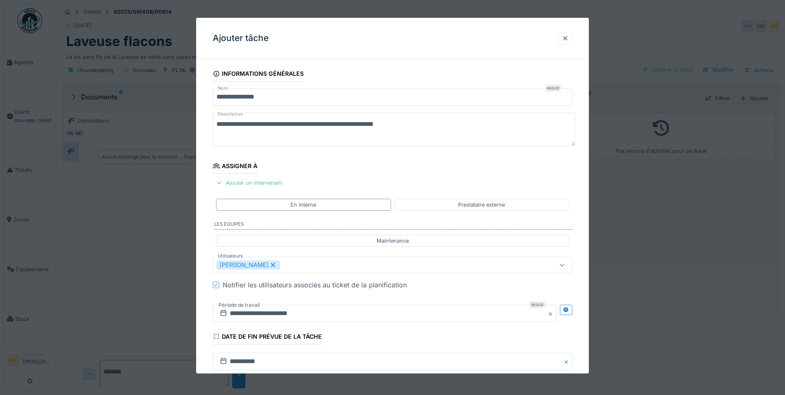
scroll to position [0, 0]
click at [261, 183] on div "Ajouter un intervenant" at bounding box center [249, 182] width 73 height 11
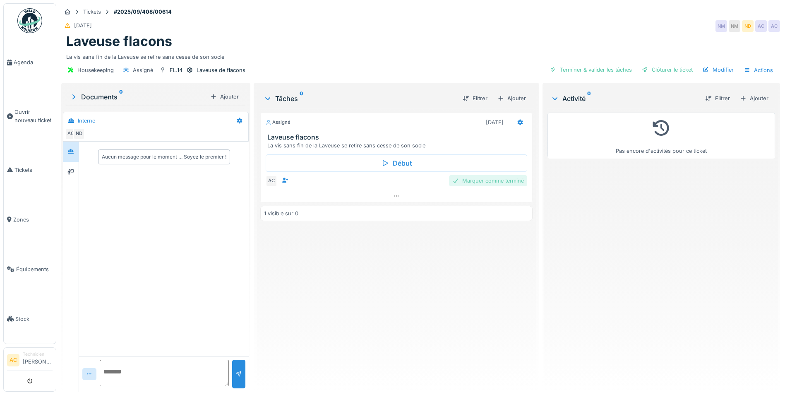
click at [489, 183] on div "Marquer comme terminé" at bounding box center [488, 180] width 78 height 11
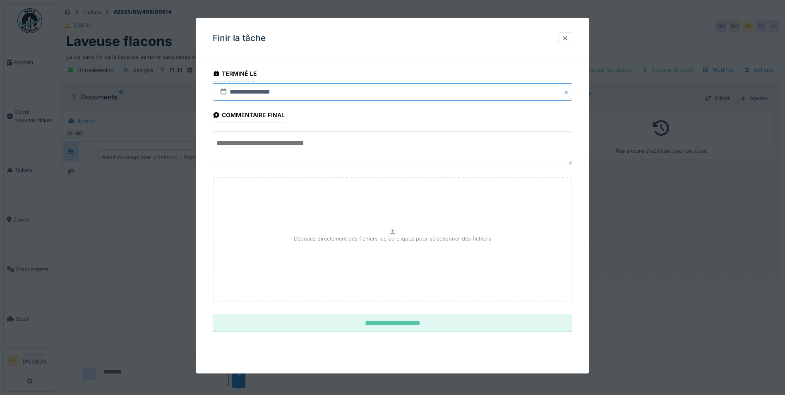
click at [298, 90] on input "**********" at bounding box center [392, 91] width 359 height 17
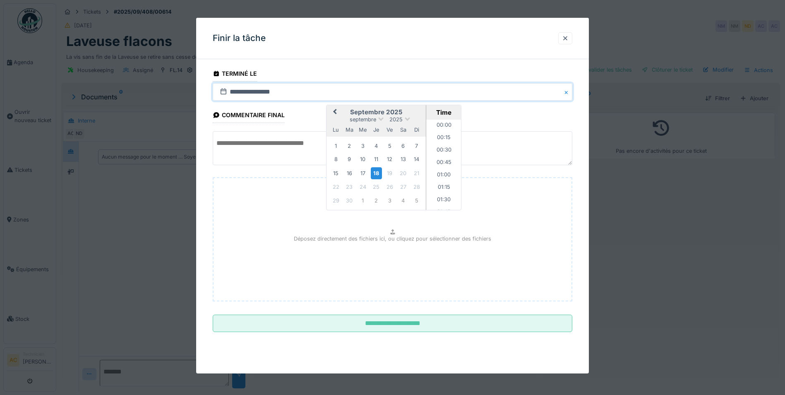
scroll to position [743, 0]
click at [335, 110] on span "Previous Month" at bounding box center [335, 112] width 0 height 10
click at [392, 198] on div "29" at bounding box center [389, 199] width 11 height 11
click at [297, 141] on textarea at bounding box center [392, 148] width 359 height 34
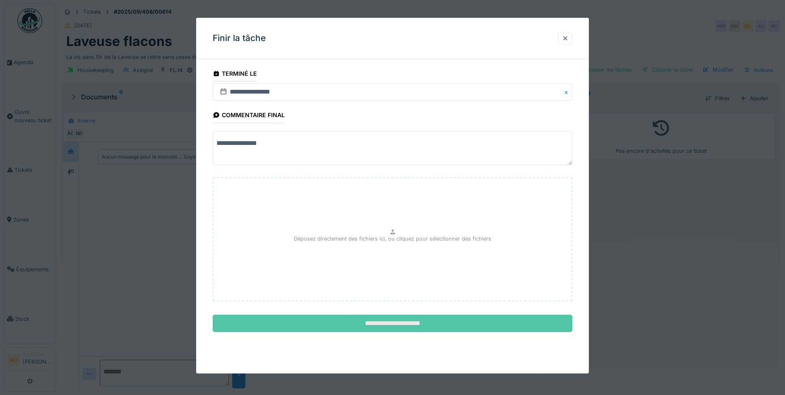
type textarea "**********"
click at [334, 325] on input "**********" at bounding box center [392, 322] width 359 height 17
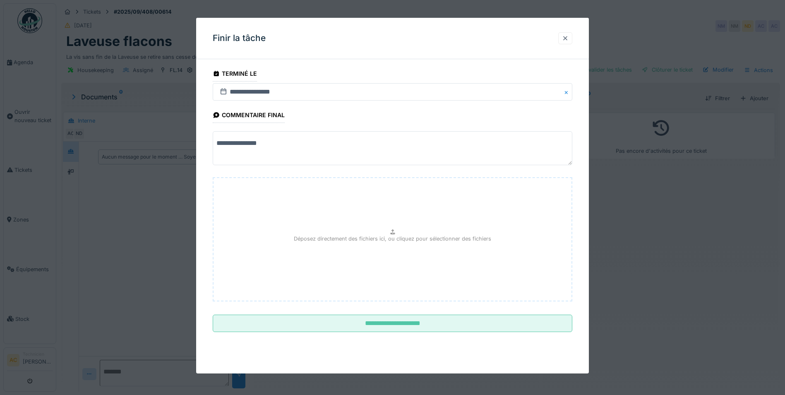
click at [568, 40] on div at bounding box center [565, 38] width 7 height 8
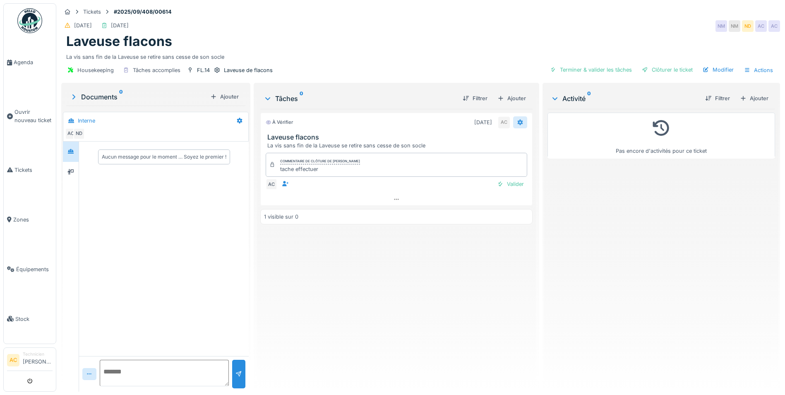
click at [518, 123] on icon at bounding box center [520, 123] width 5 height 6
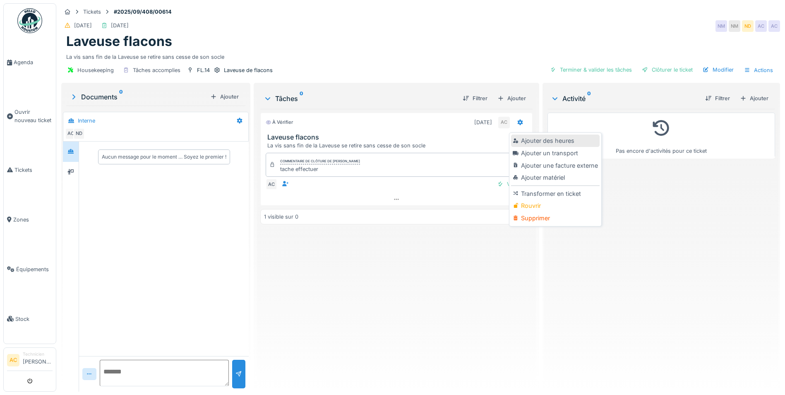
click at [527, 140] on div "Ajouter des heures" at bounding box center [555, 140] width 88 height 12
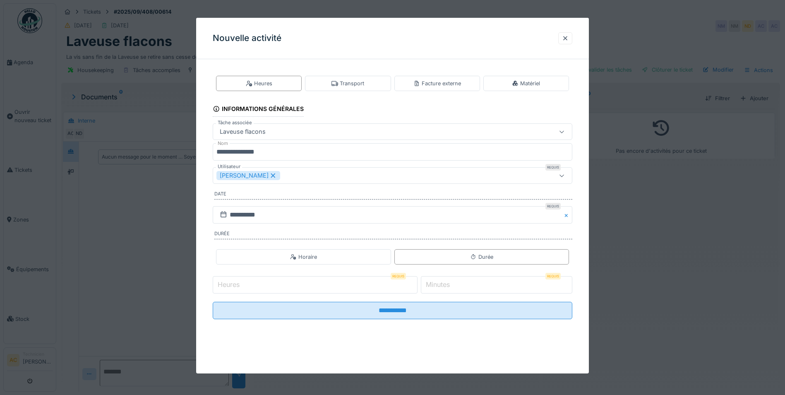
click at [296, 283] on input "Heures" at bounding box center [315, 284] width 205 height 17
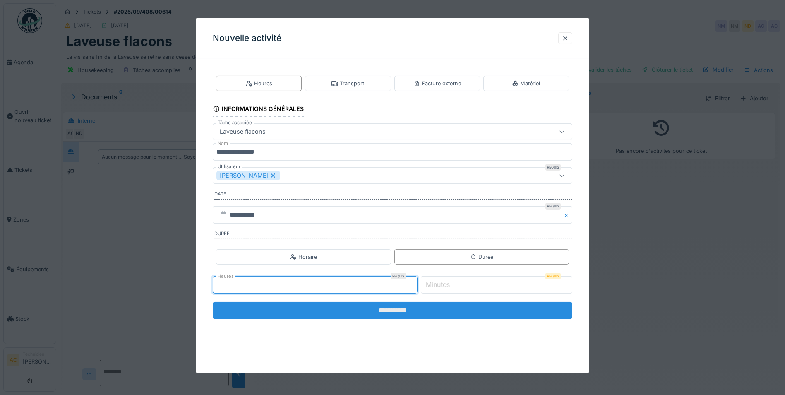
type input "*"
click at [397, 315] on input "**********" at bounding box center [392, 310] width 359 height 17
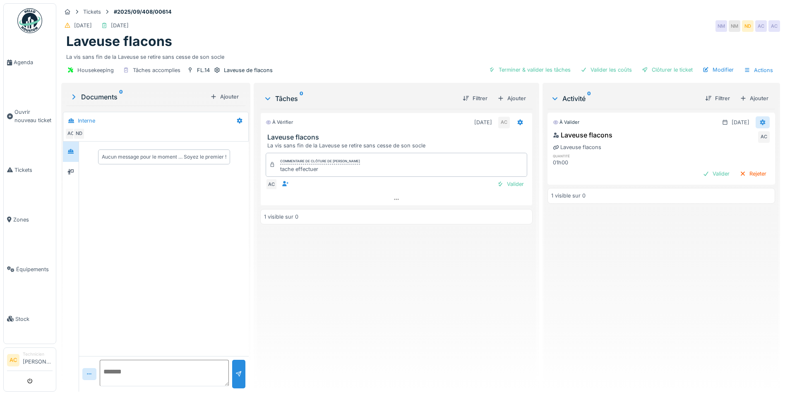
click at [760, 120] on icon at bounding box center [762, 123] width 5 height 6
click at [726, 140] on div "Modifier" at bounding box center [722, 140] width 40 height 12
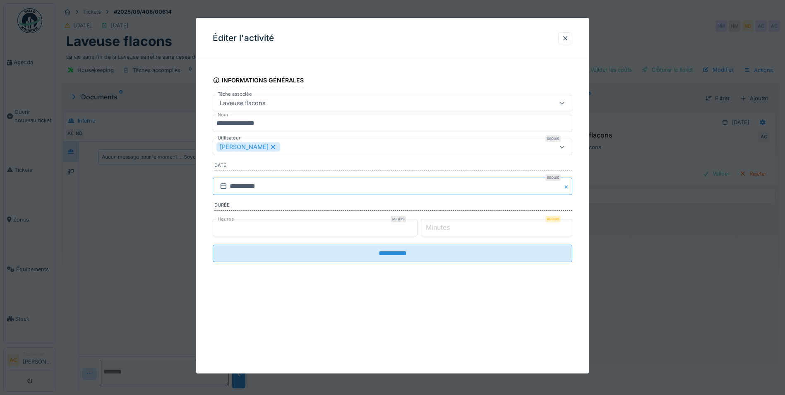
click at [243, 184] on input "**********" at bounding box center [392, 185] width 359 height 17
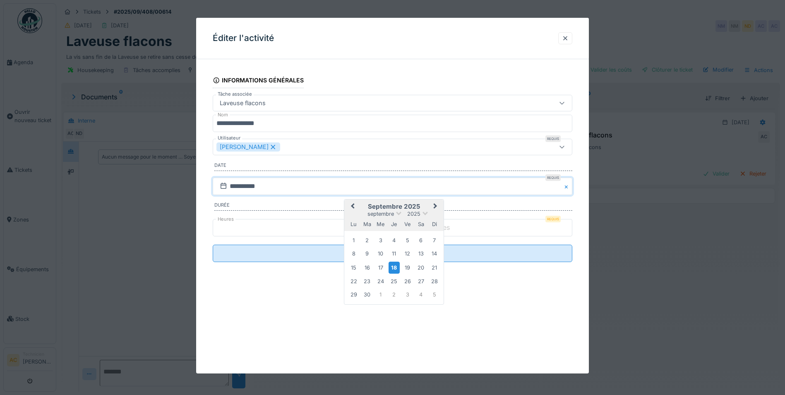
click at [356, 208] on button "Previous Month" at bounding box center [351, 206] width 13 height 13
click at [408, 297] on div "29" at bounding box center [407, 293] width 11 height 11
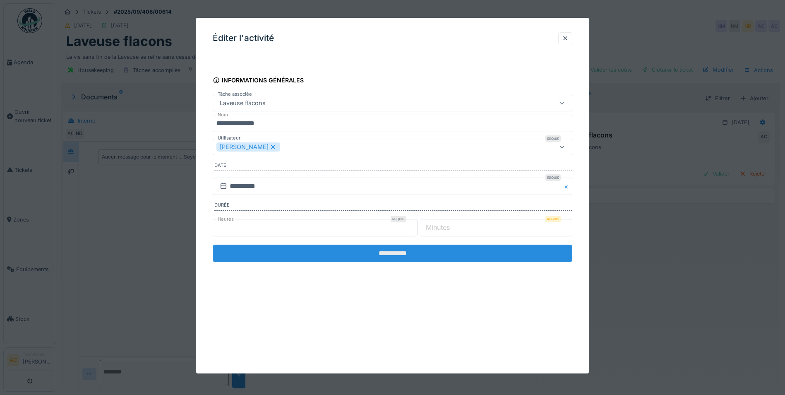
click at [378, 255] on input "**********" at bounding box center [392, 252] width 359 height 17
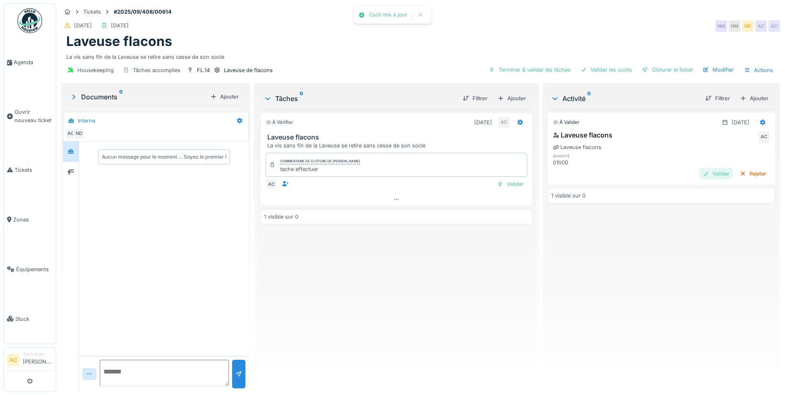
click at [703, 173] on div "Valider" at bounding box center [716, 173] width 34 height 11
